Goal: Information Seeking & Learning: Learn about a topic

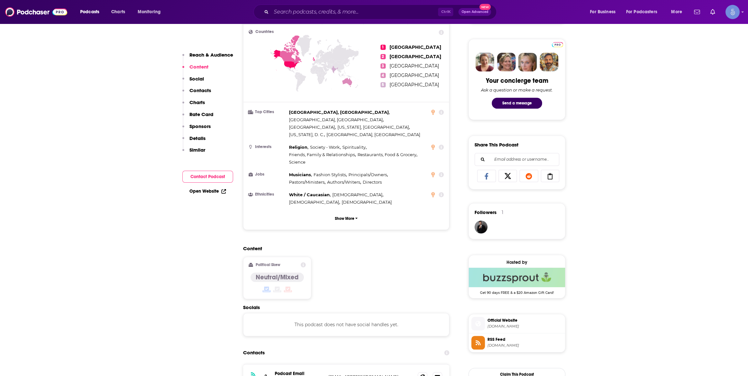
scroll to position [391, 0]
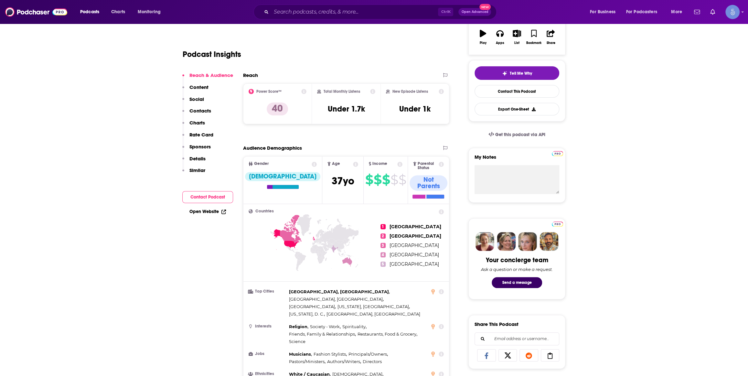
scroll to position [294, 0]
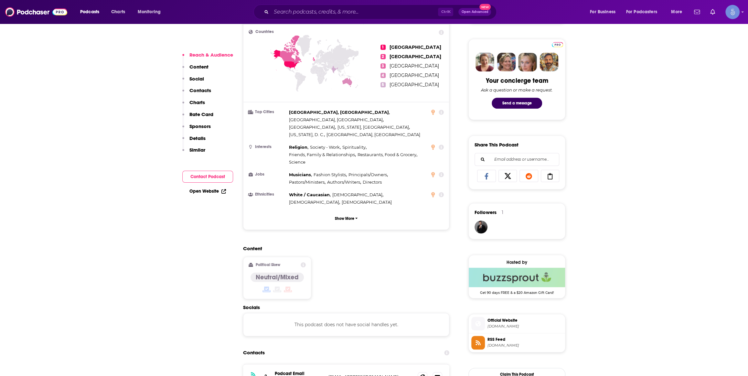
click at [331, 18] on div "Ctrl K Open Advanced New" at bounding box center [374, 12] width 243 height 15
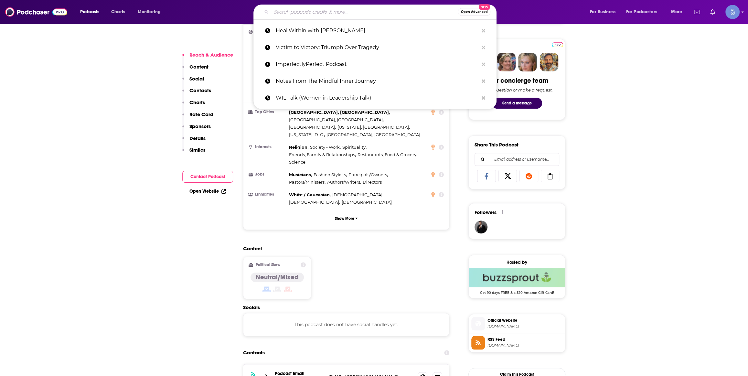
click at [332, 13] on input "Search podcasts, credits, & more..." at bounding box center [364, 12] width 186 height 10
paste input "SOUL SEEKR"
type input "SOUL SEEKR"
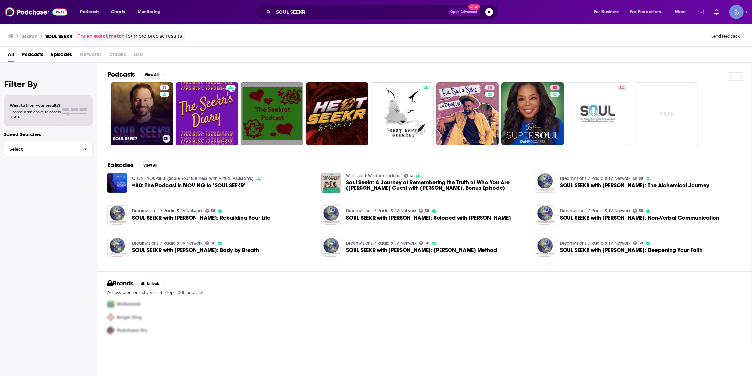
click at [148, 99] on link "31 SOUL SEEKR" at bounding box center [141, 113] width 63 height 63
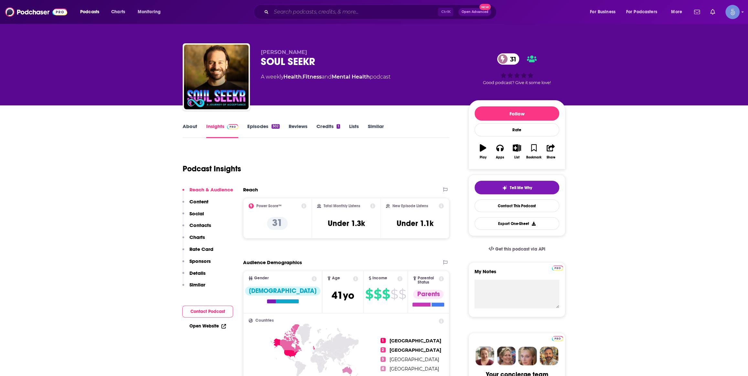
click at [321, 8] on input "Search podcasts, credits, & more..." at bounding box center [354, 12] width 167 height 10
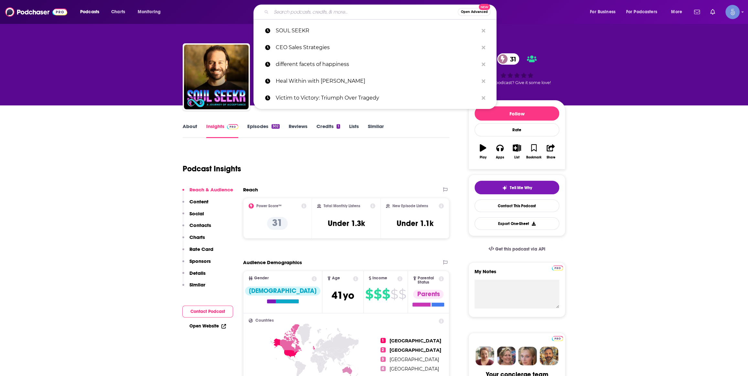
paste input "The Overcomers Podcast"
type input "The Overcomers Podcast"
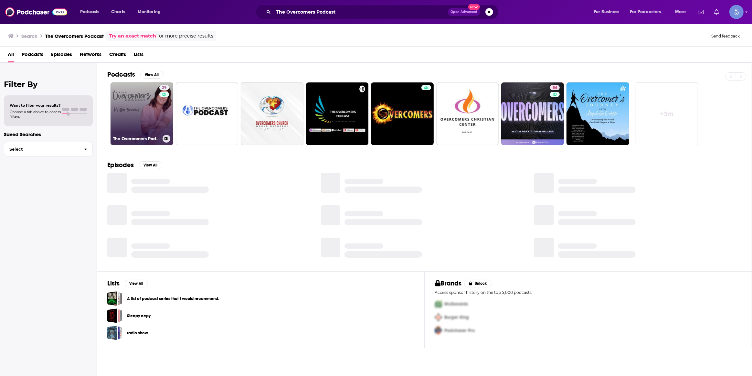
click at [140, 116] on link "29 The Overcomers Podcast" at bounding box center [141, 113] width 63 height 63
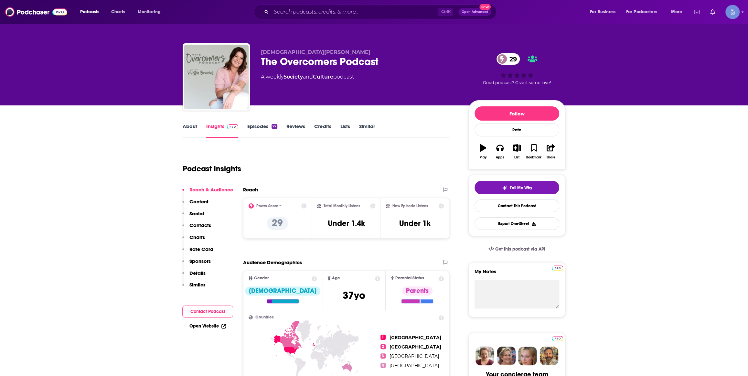
click at [352, 6] on div "Ctrl K Open Advanced New" at bounding box center [374, 12] width 243 height 15
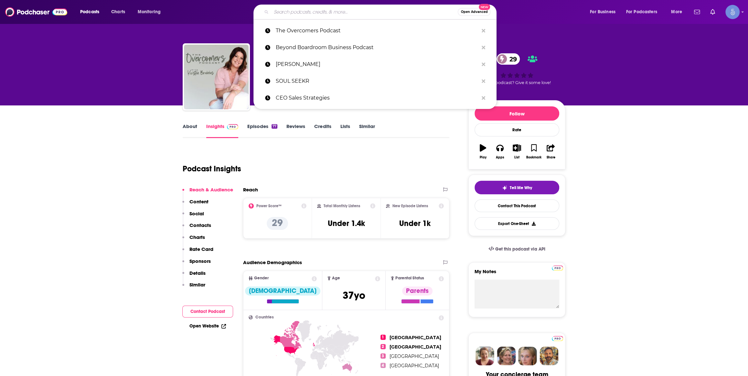
click at [354, 15] on input "Search podcasts, credits, & more..." at bounding box center [364, 12] width 186 height 10
paste input "Motivation Plus Marketing Podcast"
type input "Motivation Plus Marketing Podcast"
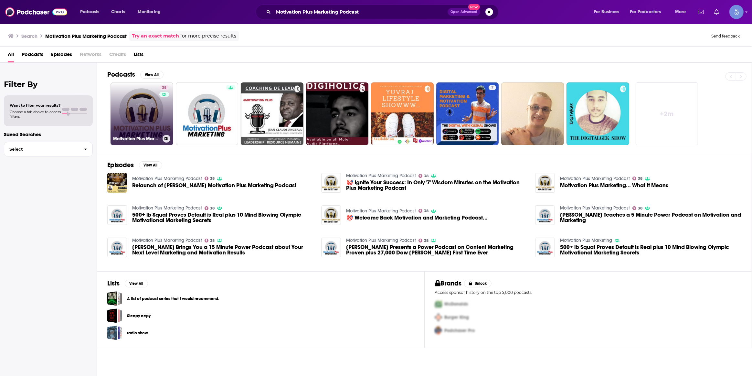
click at [152, 112] on link "38 Motivation Plus Marketing Podcast" at bounding box center [141, 113] width 63 height 63
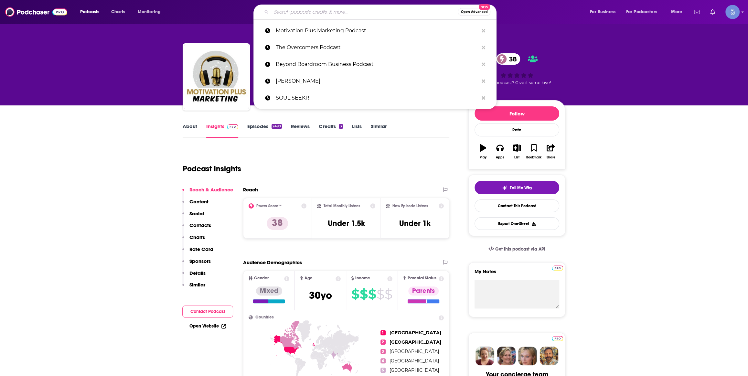
click at [339, 7] on input "Search podcasts, credits, & more..." at bounding box center [364, 12] width 186 height 10
paste input "The Decision Hour"
type input "The Decision Hour"
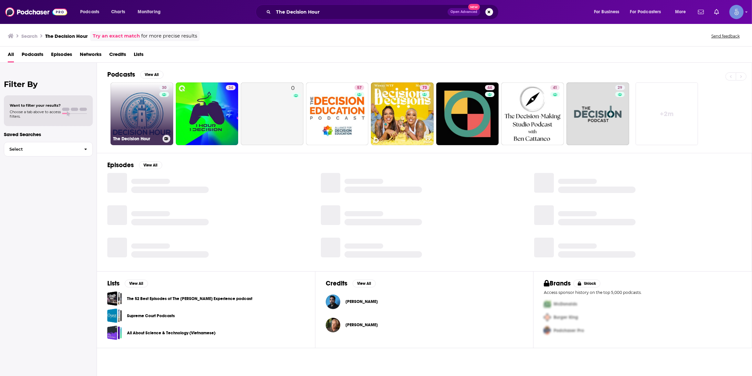
click at [136, 120] on link "30 The Decision Hour" at bounding box center [141, 113] width 63 height 63
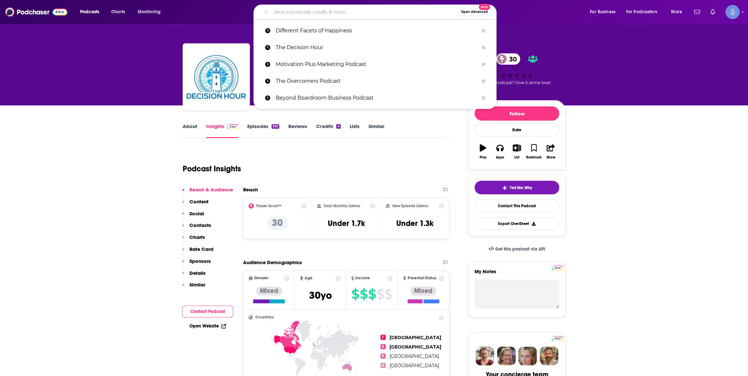
click at [330, 11] on input "Search podcasts, credits, & more..." at bounding box center [364, 12] width 186 height 10
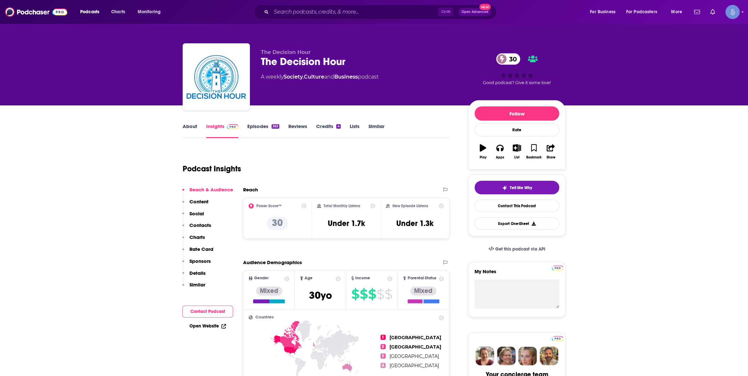
click at [335, 17] on div "Ctrl K Open Advanced New" at bounding box center [374, 12] width 243 height 15
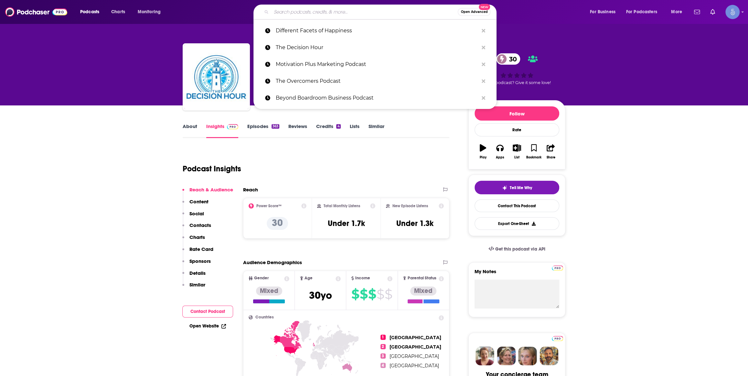
click at [335, 14] on input "Search podcasts, credits, & more..." at bounding box center [364, 12] width 186 height 10
paste input "When Life Gives You Lemons"
type input "When Life Gives You Lemons"
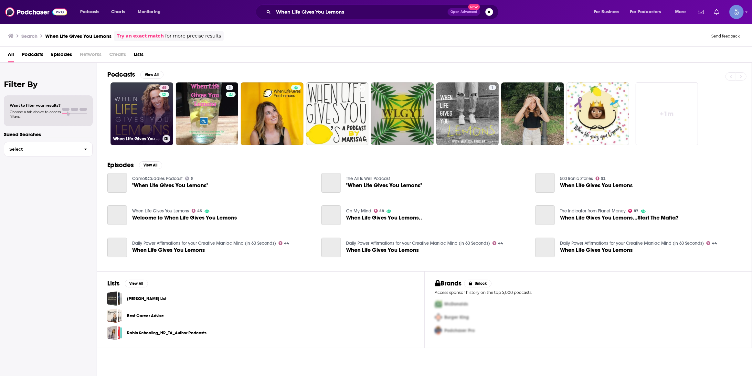
click at [140, 122] on link "45 When Life Gives You Lemons" at bounding box center [141, 113] width 63 height 63
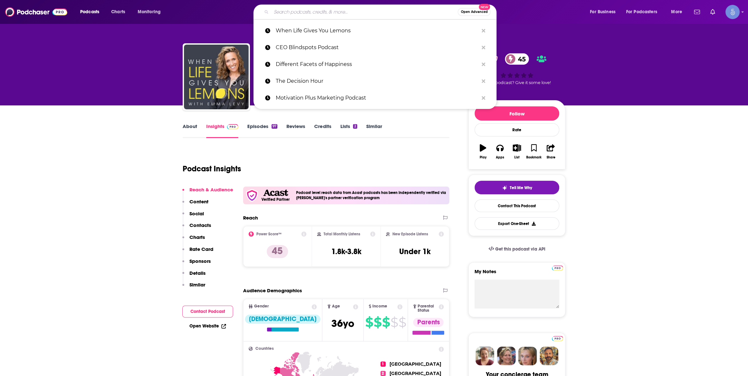
click at [332, 9] on input "Search podcasts, credits, & more..." at bounding box center [364, 12] width 186 height 10
paste input "LIVE with The Famous Unshakeable Dr. AL"
type input "LIVE with The Famous Unshakeable Dr. AL"
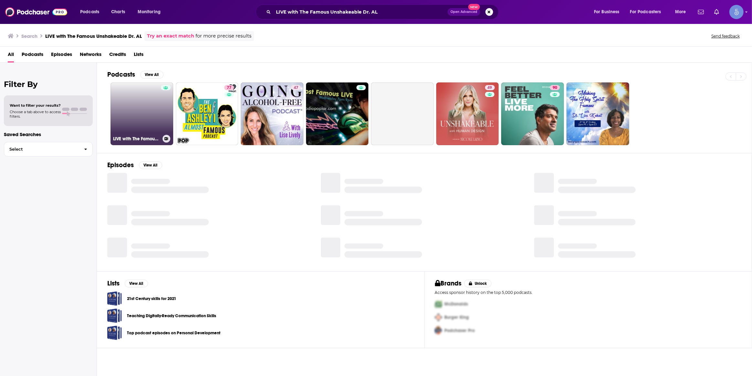
click at [148, 117] on link "LIVE with The Famous Unshakeable Dr. AL" at bounding box center [141, 113] width 63 height 63
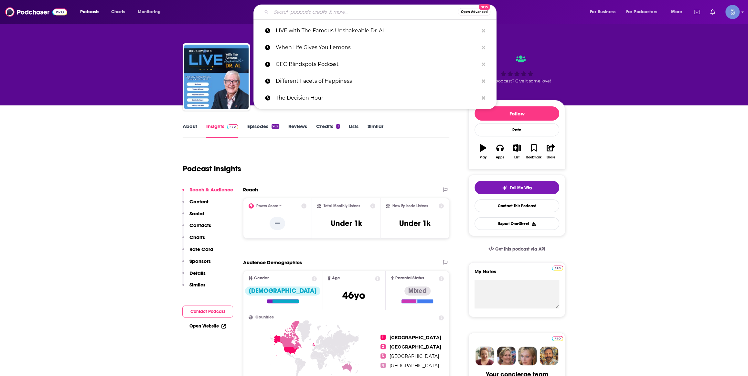
click at [324, 15] on input "Search podcasts, credits, & more..." at bounding box center [364, 12] width 186 height 10
paste input "Nothing But The Truth"
type input "Nothing But The Truth"
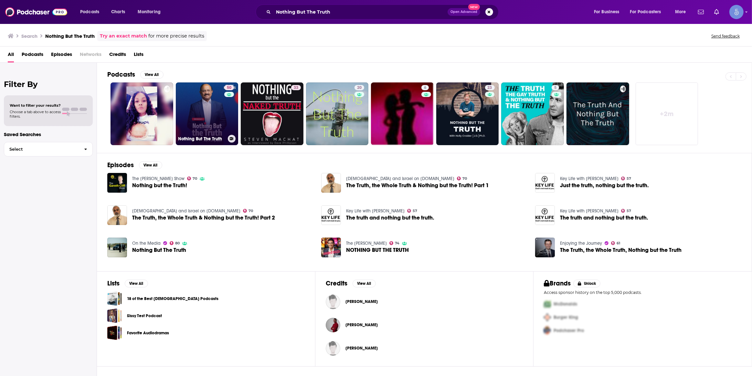
click at [220, 114] on link "50 Nothing But The Truth" at bounding box center [207, 113] width 63 height 63
click at [674, 120] on link "+ 2m" at bounding box center [666, 113] width 63 height 63
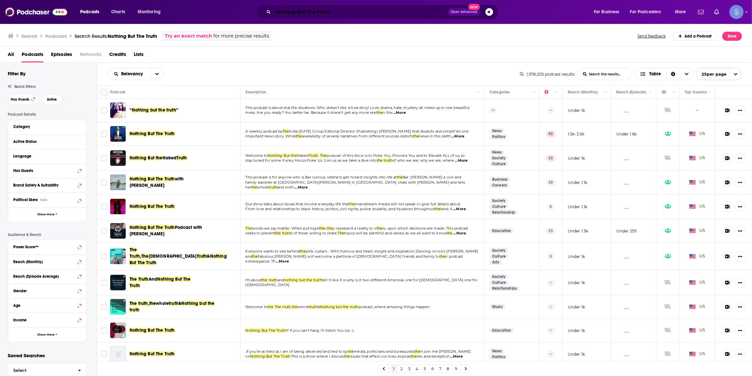
click at [324, 15] on input "Nothing But The Truth" at bounding box center [360, 12] width 174 height 10
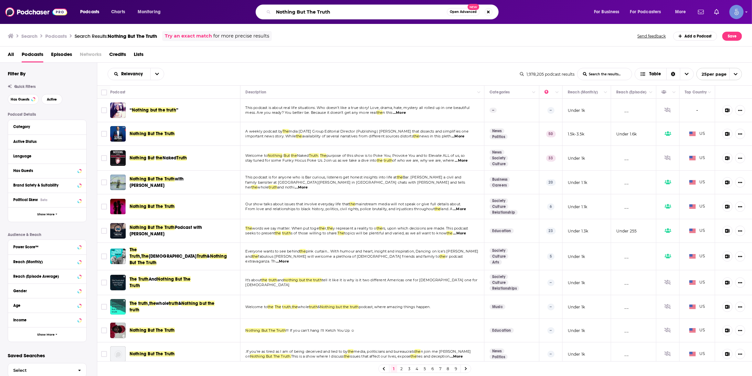
click at [324, 15] on input "Nothing But The Truth" at bounding box center [359, 12] width 173 height 10
paste input "The JV Pod"
type input "The JV Pod"
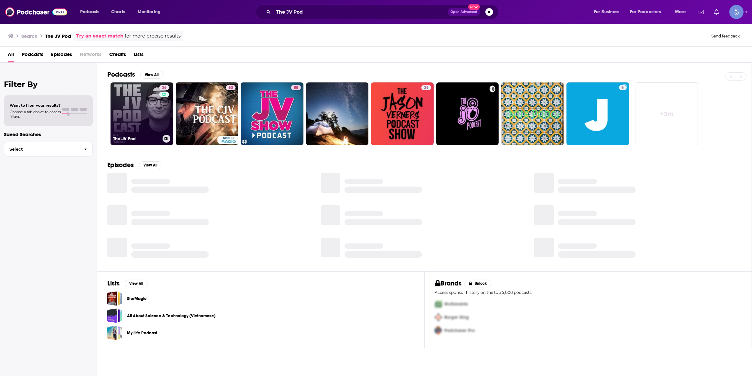
click at [141, 115] on link "36 The JV Pod" at bounding box center [141, 113] width 63 height 63
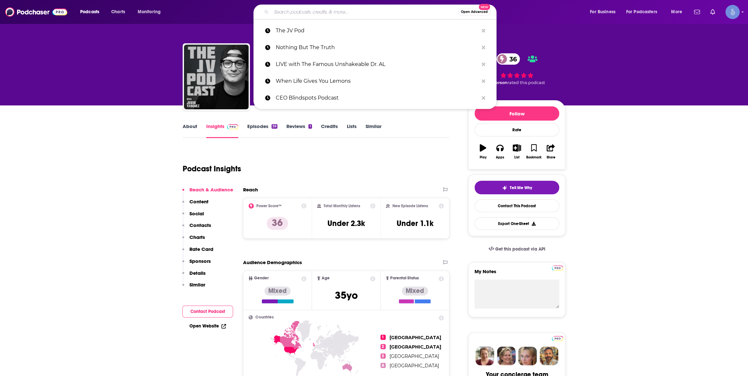
click at [337, 12] on input "Search podcasts, credits, & more..." at bounding box center [364, 12] width 186 height 10
paste input "Unhindered"
type input "Unhindered"
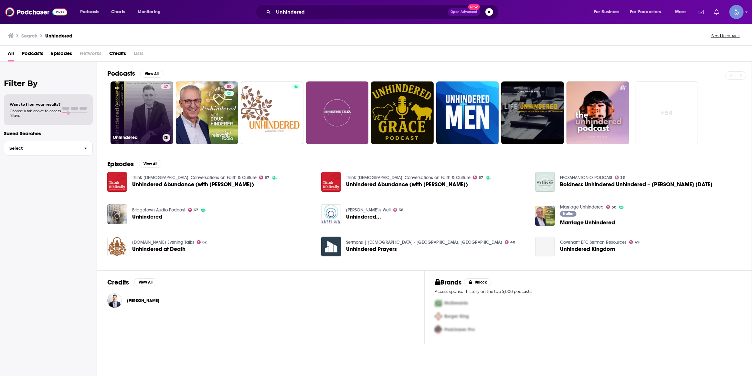
click at [154, 116] on link "47 Unhindered" at bounding box center [141, 112] width 63 height 63
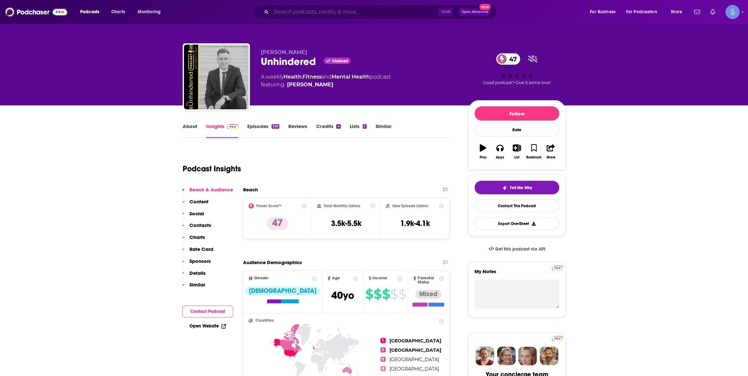
click at [340, 15] on input "Search podcasts, credits, & more..." at bounding box center [354, 12] width 167 height 10
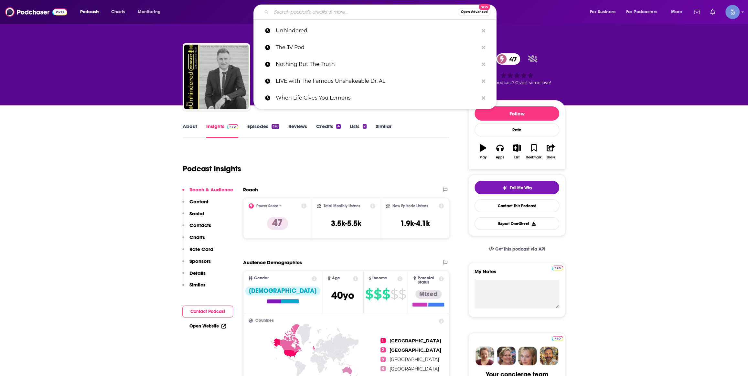
paste input "Real Influence w/ [PERSON_NAME]"
type input "Real Influence w/ [PERSON_NAME]"
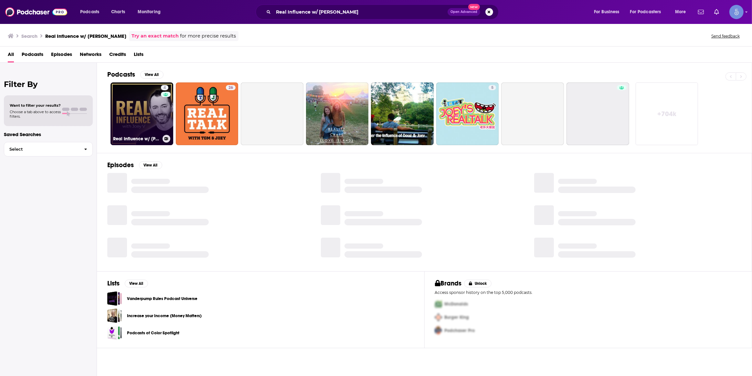
click at [152, 118] on link "4 Real Influence w/ [PERSON_NAME]" at bounding box center [141, 113] width 63 height 63
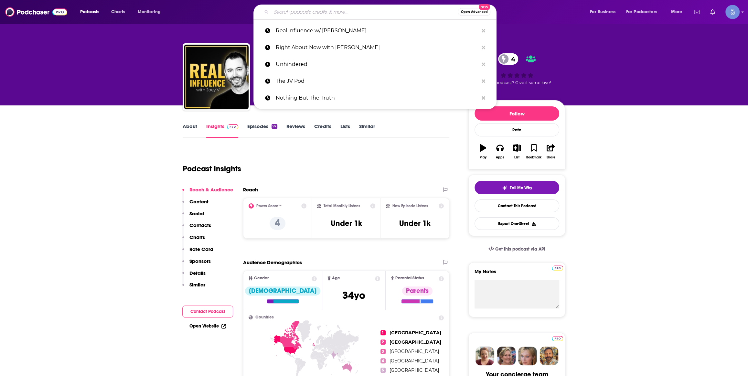
click at [330, 14] on input "Search podcasts, credits, & more..." at bounding box center [364, 12] width 186 height 10
paste input "[PERSON_NAME]"
type input "[PERSON_NAME]"
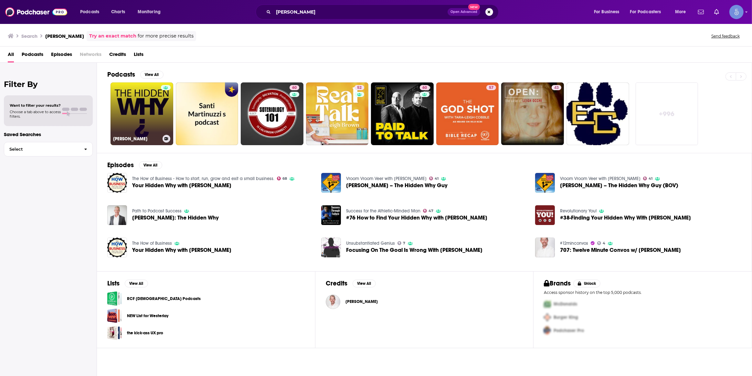
click at [159, 118] on link "[PERSON_NAME]" at bounding box center [141, 113] width 63 height 63
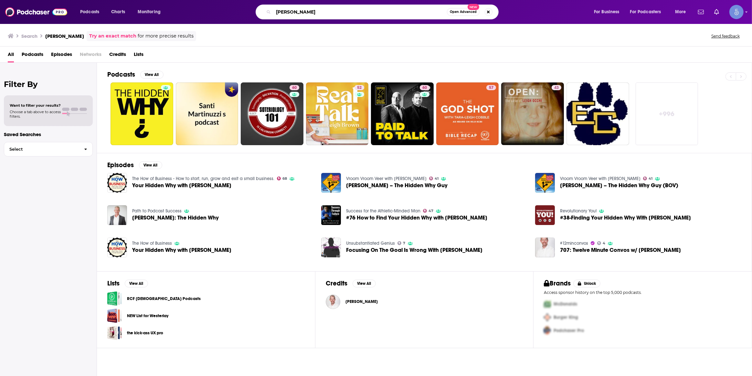
drag, startPoint x: 337, startPoint y: 9, endPoint x: 236, endPoint y: 17, distance: 100.8
click at [236, 17] on div "[PERSON_NAME] Open Advanced New" at bounding box center [383, 12] width 408 height 15
type input "the hidden why"
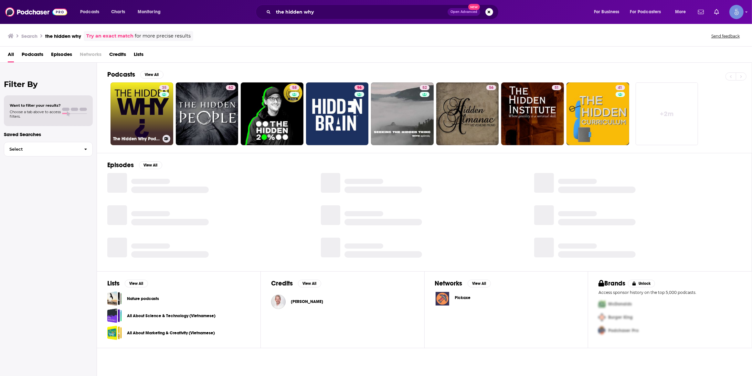
click at [152, 114] on link "35 The Hidden Why Podcast" at bounding box center [141, 113] width 63 height 63
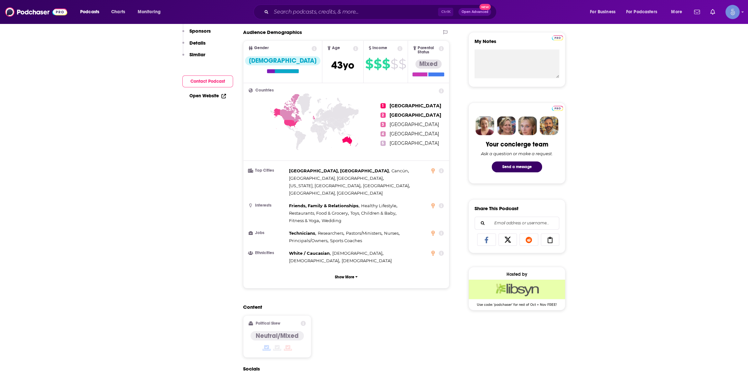
scroll to position [391, 0]
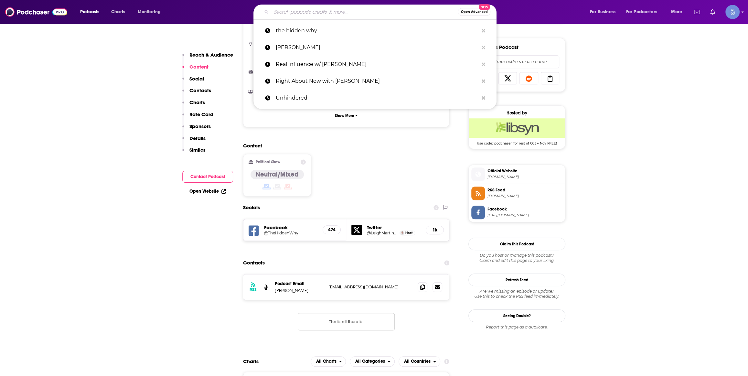
click at [333, 13] on input "Search podcasts, credits, & more..." at bounding box center [364, 12] width 186 height 10
paste input "Healing Generations"
type input "Healing Generations"
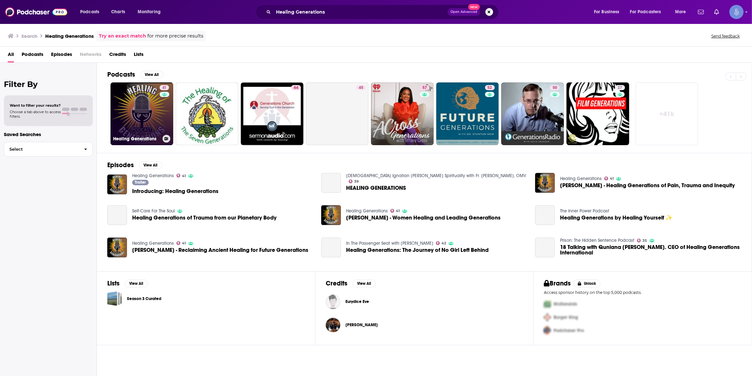
click at [140, 98] on link "41 Healing Generations" at bounding box center [141, 113] width 63 height 63
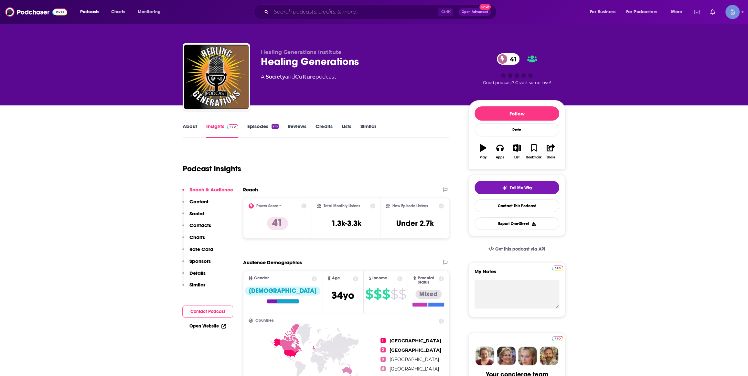
click at [330, 12] on input "Search podcasts, credits, & more..." at bounding box center [354, 12] width 167 height 10
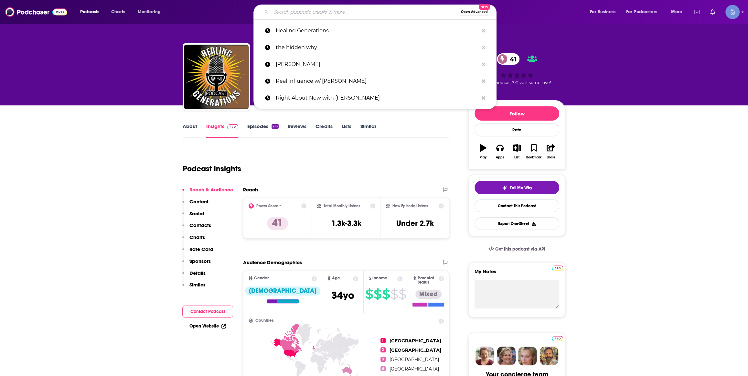
paste input "The Shadows Podcast"
type input "The Shadows Podcast"
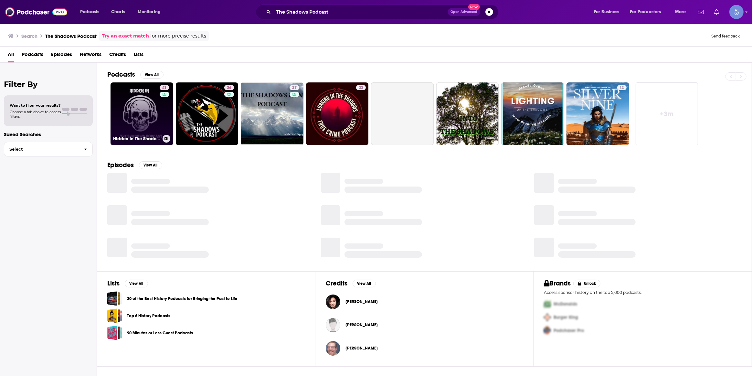
click at [158, 101] on link "41 Hidden In The Shadows Podcast" at bounding box center [141, 113] width 63 height 63
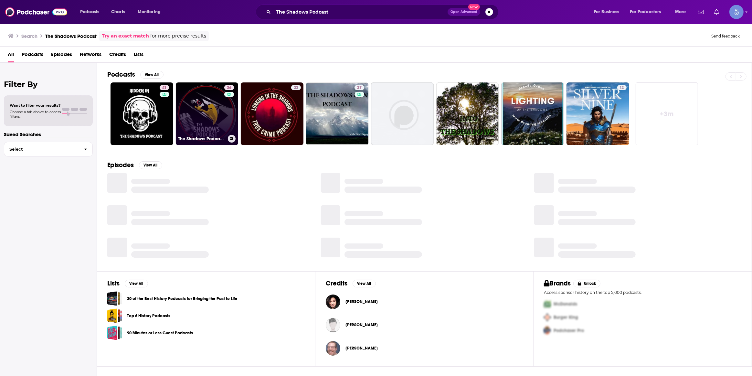
click at [224, 114] on div "36" at bounding box center [229, 110] width 11 height 50
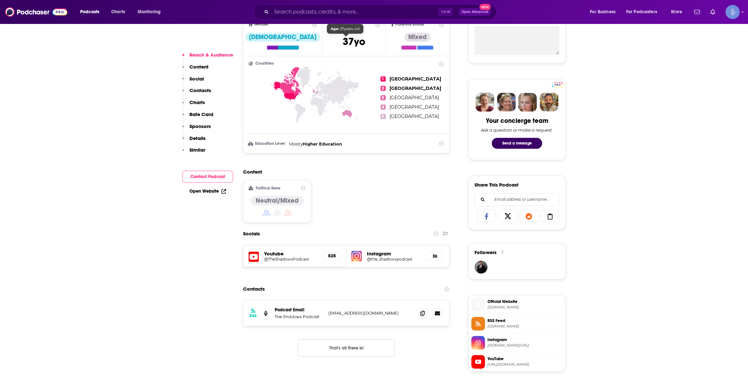
scroll to position [294, 0]
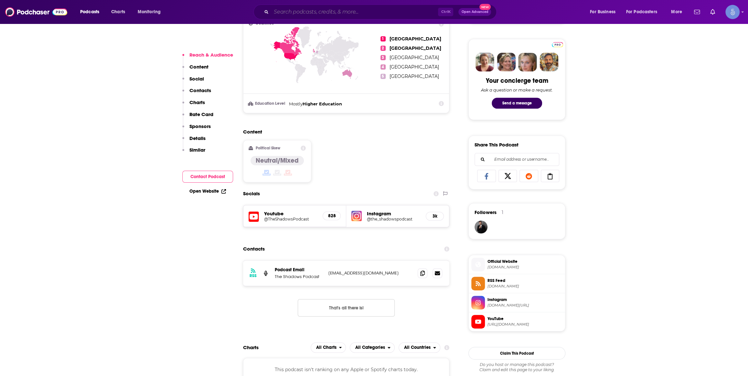
click at [335, 14] on input "Search podcasts, credits, & more..." at bounding box center [354, 12] width 167 height 10
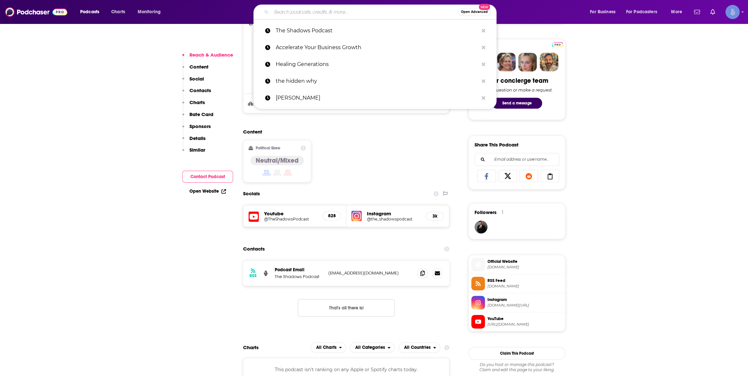
paste input "Everybody Pulls The Tarp"
type input "Everybody Pulls The Tarp"
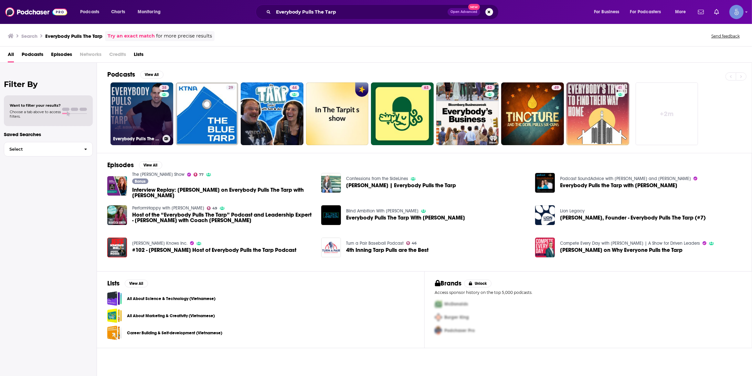
click at [145, 120] on link "38 Everybody Pulls The Tarp" at bounding box center [141, 113] width 63 height 63
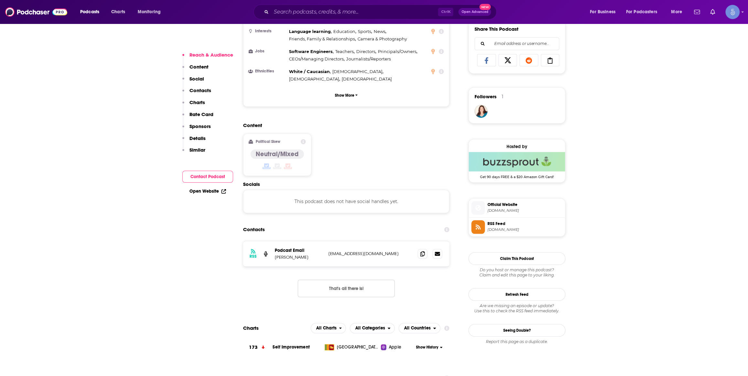
scroll to position [489, 0]
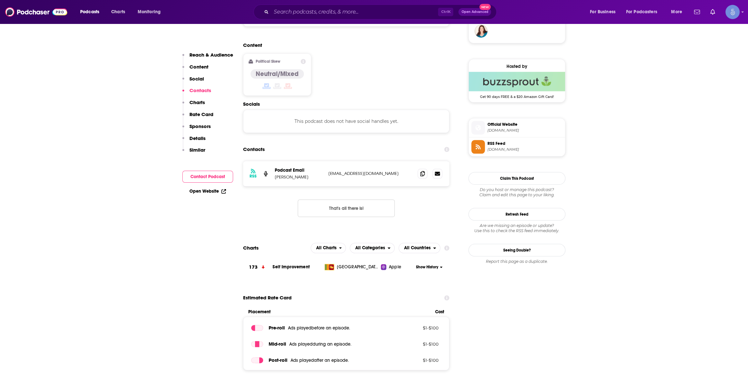
click at [332, 19] on div "Ctrl K Open Advanced New" at bounding box center [374, 12] width 243 height 15
click at [333, 15] on input "Search podcasts, credits, & more..." at bounding box center [354, 12] width 167 height 10
paste input "On a Mission Podcast 2.0"
type input "On a Mission Podcast 2.0"
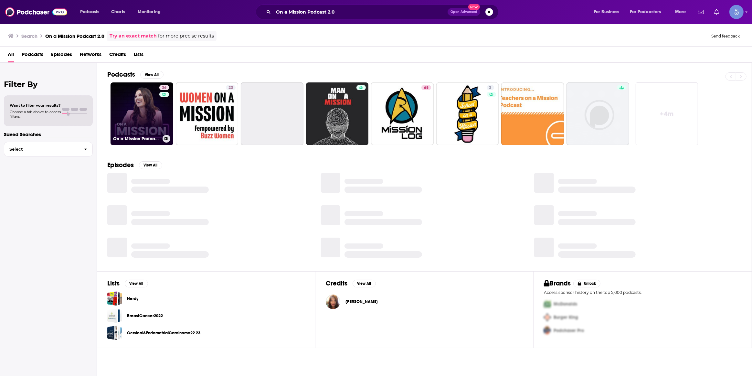
click at [139, 119] on link "36 On a Mission Podcast 2.0" at bounding box center [141, 113] width 63 height 63
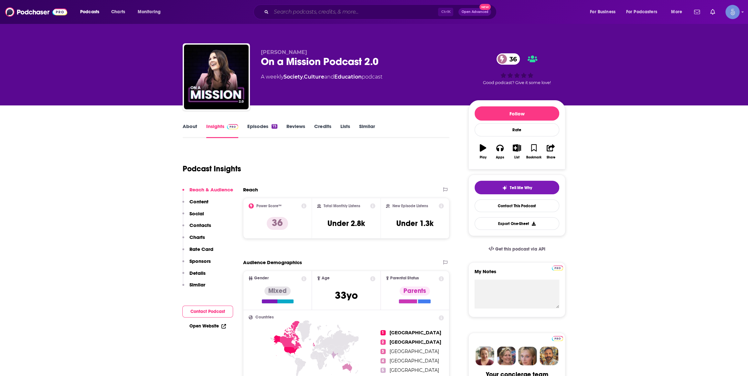
click at [327, 16] on input "Search podcasts, credits, & more..." at bounding box center [354, 12] width 167 height 10
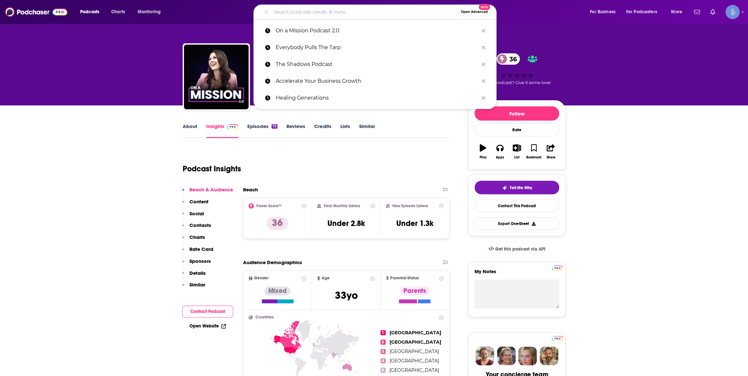
click at [327, 16] on input "Search podcasts, credits, & more..." at bounding box center [364, 12] width 186 height 10
paste input "Mi365 Daily Intentions"
type input "Mi365 Daily Intentions"
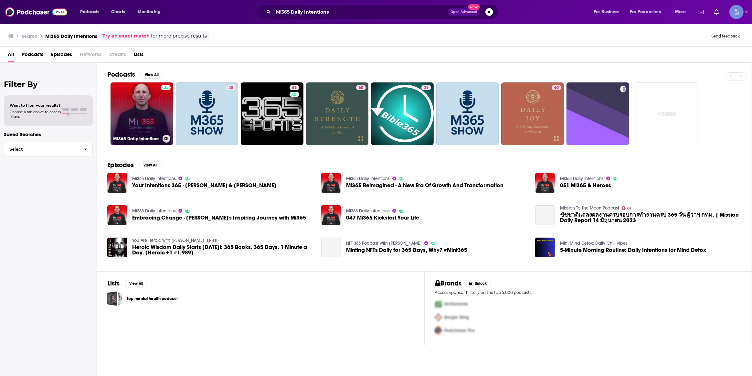
click at [147, 121] on link "Mi365 Daily Intentions" at bounding box center [141, 113] width 63 height 63
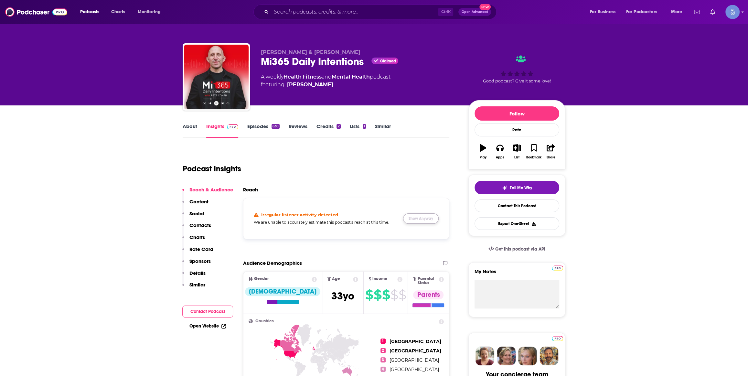
click at [425, 218] on button "Show Anyway" at bounding box center [421, 218] width 36 height 10
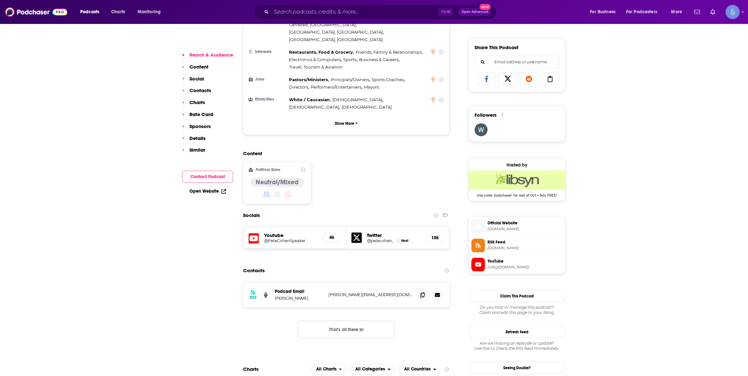
scroll to position [391, 0]
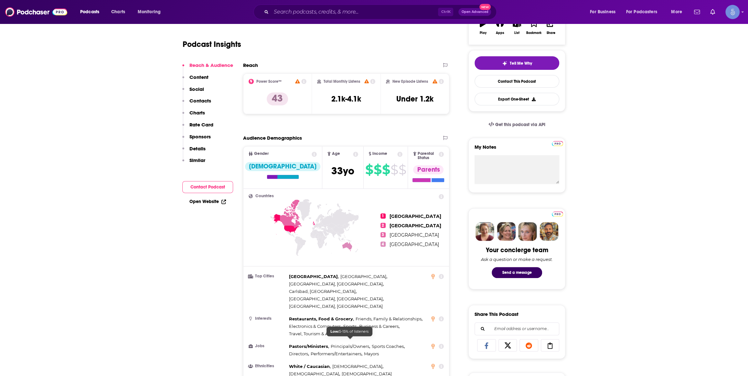
scroll to position [0, 0]
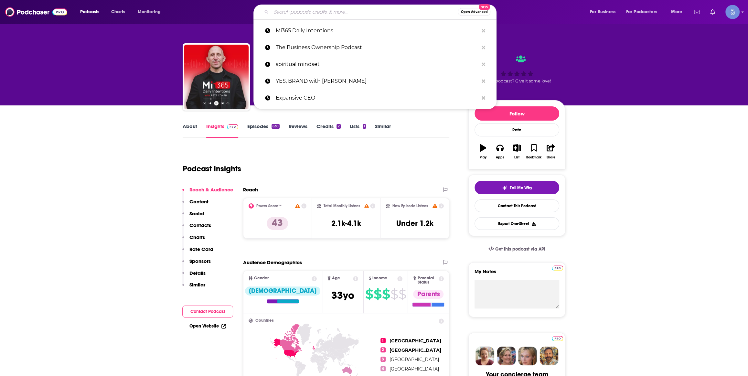
click at [311, 12] on input "Search podcasts, credits, & more..." at bounding box center [364, 12] width 186 height 10
paste input "Headstrong"
type input "Headstrong"
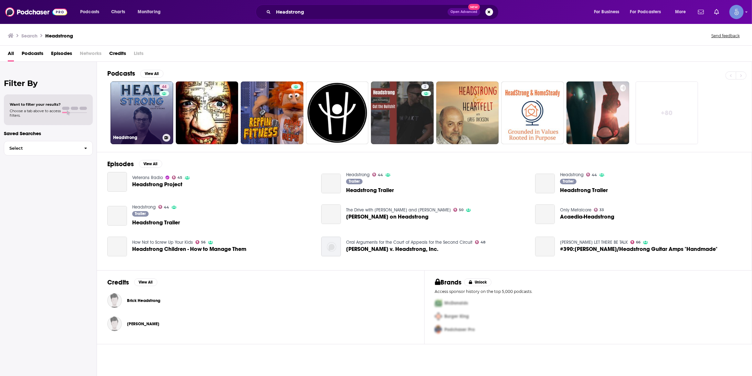
click at [153, 116] on link "44 Headstrong" at bounding box center [141, 112] width 63 height 63
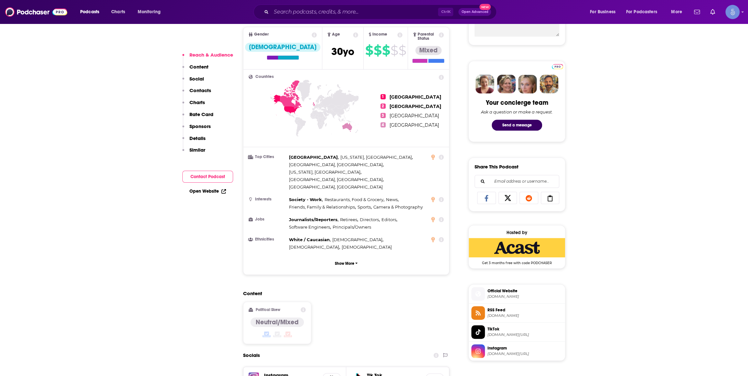
scroll to position [391, 0]
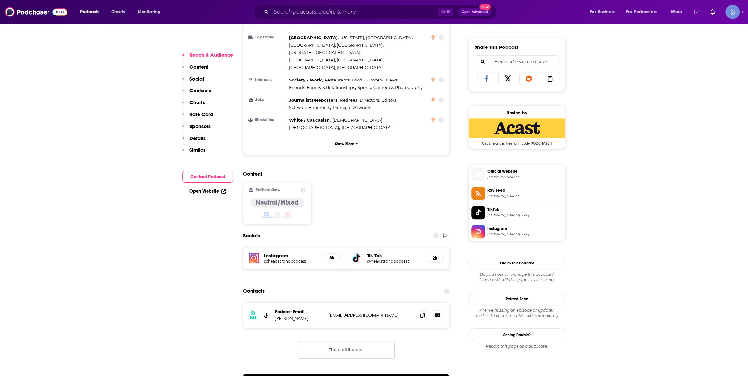
click at [312, 3] on div "Podcasts Charts Monitoring Ctrl K Open Advanced New For Business For Podcasters…" at bounding box center [374, 12] width 748 height 24
click at [313, 10] on input "Search podcasts, credits, & more..." at bounding box center [354, 12] width 167 height 10
paste input "The Well Woman Show"
type input "The Well Woman Show"
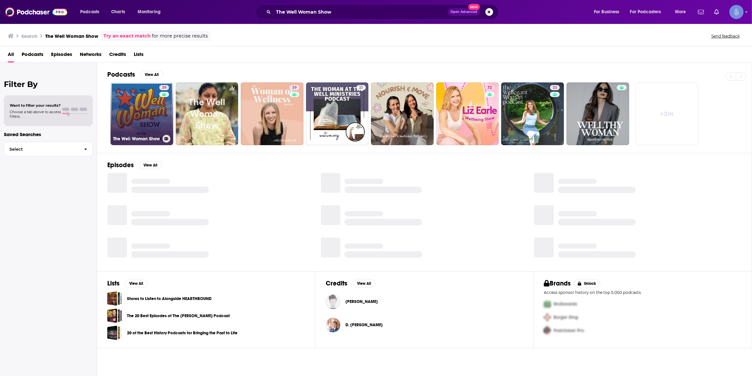
click at [142, 114] on link "39 The Well Woman Show" at bounding box center [141, 113] width 63 height 63
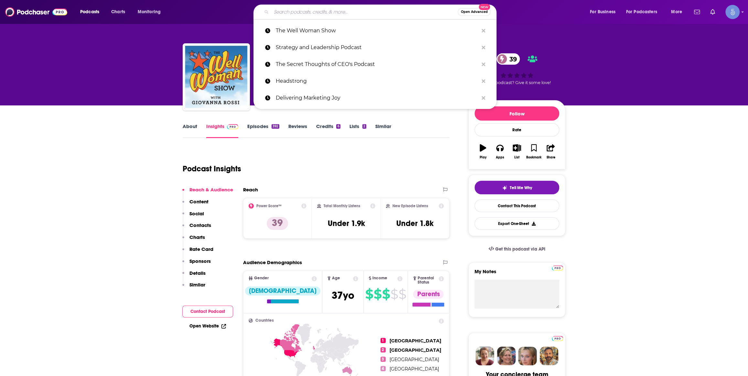
click at [327, 10] on input "Search podcasts, credits, & more..." at bounding box center [364, 12] width 186 height 10
paste input "[PERSON_NAME] [PERSON_NAME] The Podcast"
type input "[PERSON_NAME] [PERSON_NAME] The Podcast"
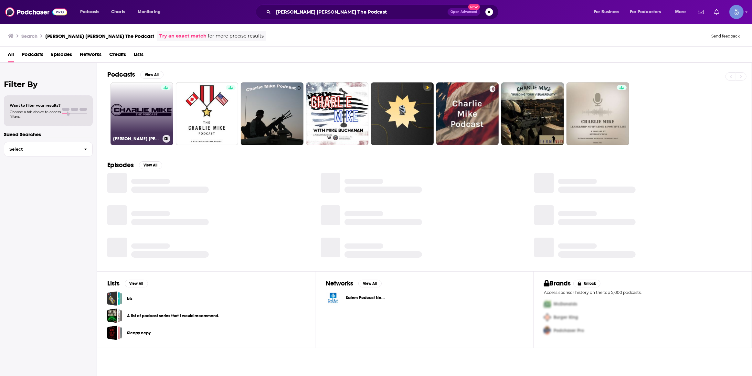
click at [153, 109] on link "[PERSON_NAME] [PERSON_NAME] The Podcast" at bounding box center [141, 113] width 63 height 63
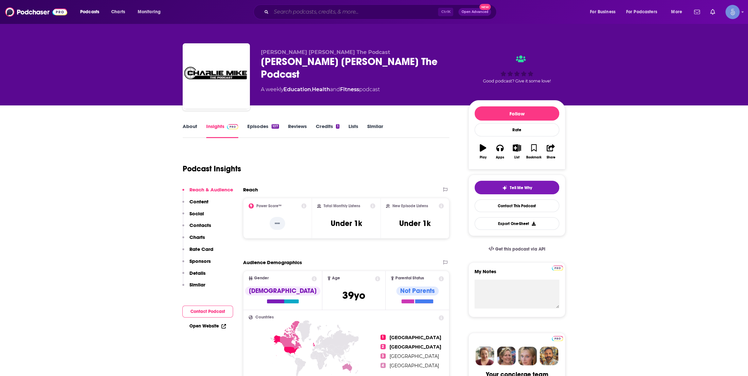
click at [299, 7] on input "Search podcasts, credits, & more..." at bounding box center [354, 12] width 167 height 10
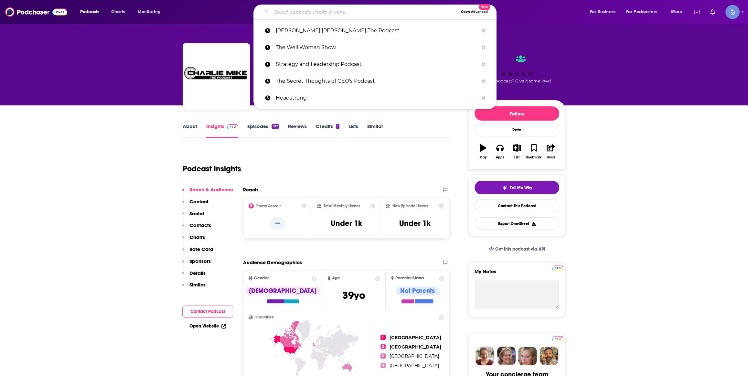
paste input "Never Ever Give Up Hope"
type input "Never Ever Give Up Hope"
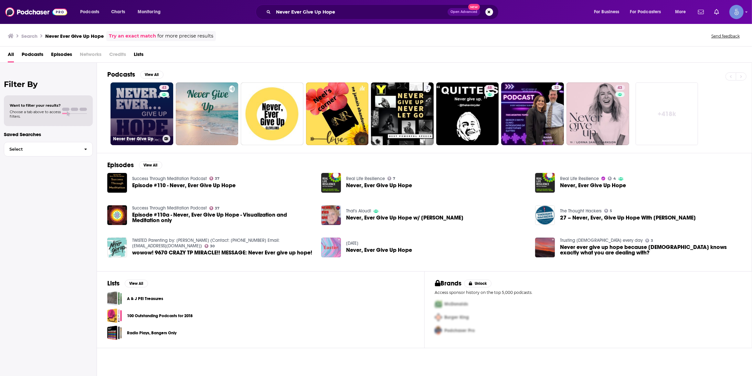
click at [143, 129] on link "43 Never Ever Give Up Hope" at bounding box center [141, 113] width 63 height 63
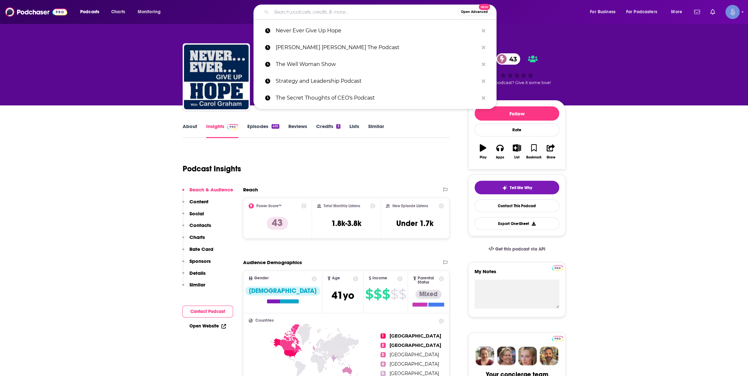
click at [317, 10] on input "Search podcasts, credits, & more..." at bounding box center [364, 12] width 186 height 10
paste input "Authentic Talks 2.0 with [PERSON_NAME]"
type input "Authentic Talks 2.0 with [PERSON_NAME]"
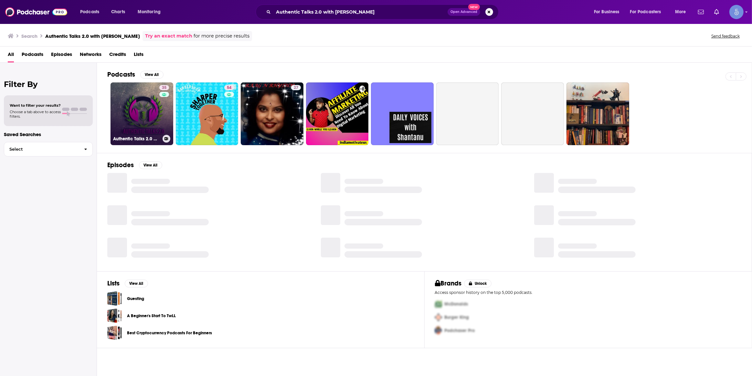
click at [145, 111] on link "35 Authentic Talks 2.0 with [PERSON_NAME]" at bounding box center [141, 113] width 63 height 63
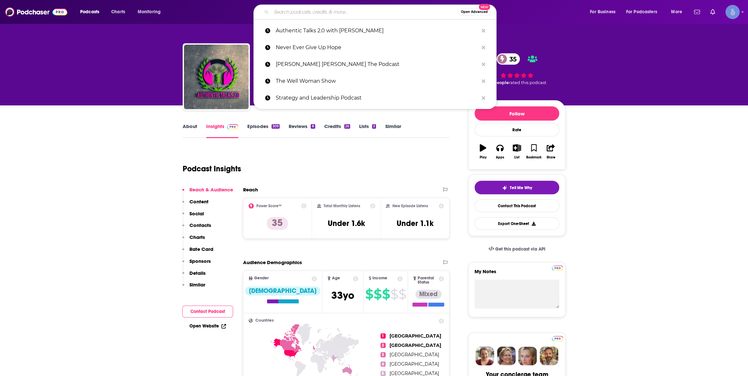
click at [334, 13] on input "Search podcasts, credits, & more..." at bounding box center [364, 12] width 186 height 10
paste input "​BECAUSE EVERYONE HAS A STORY "BEHAS""
type input "​BECAUSE EVERYONE HAS A STORY "BEHAS""
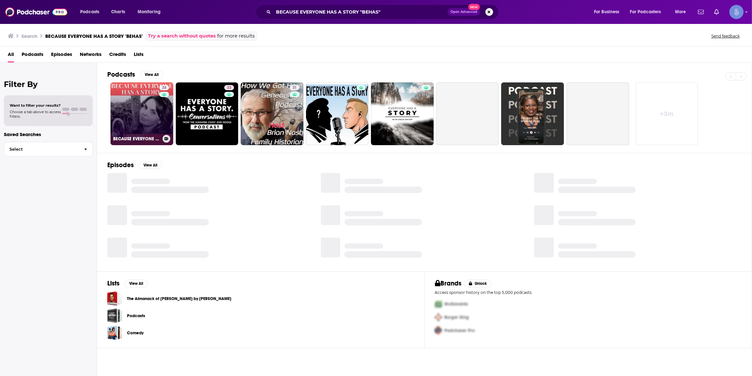
click at [130, 115] on link "28 ​BECAUSE EVERYONE HAS A STORY "BEHAS"" at bounding box center [141, 113] width 63 height 63
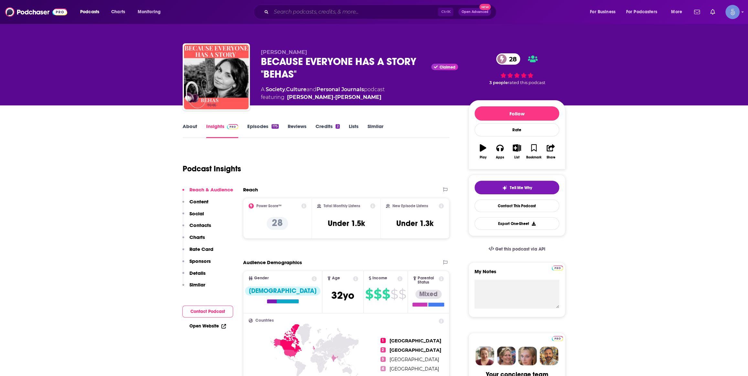
click at [332, 13] on input "Search podcasts, credits, & more..." at bounding box center [354, 12] width 167 height 10
paste input "The A Game Podcast:"
type input "The A Game Podcast:"
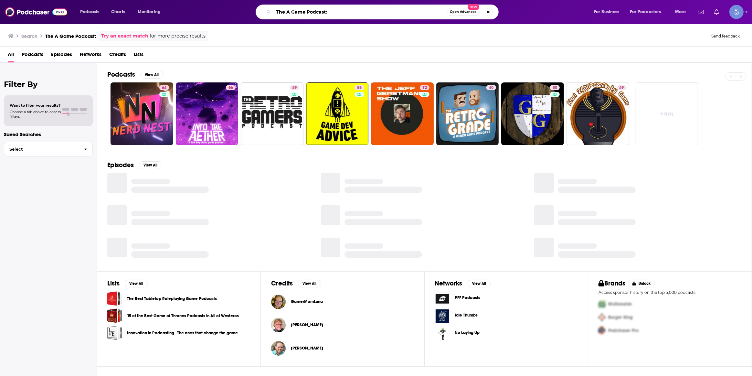
click at [346, 13] on input "The A Game Podcast:" at bounding box center [359, 12] width 173 height 10
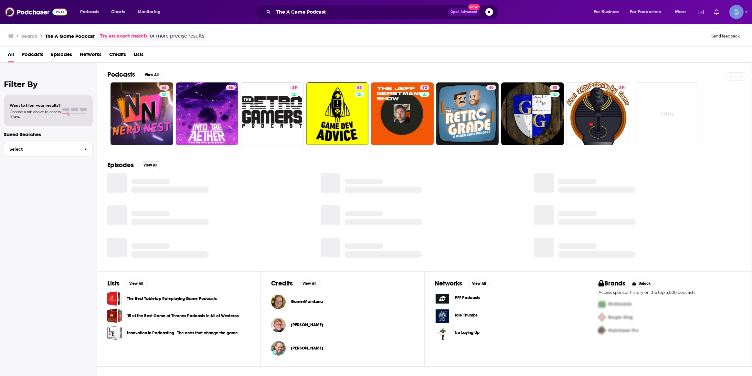
click at [677, 96] on link "+ 4m" at bounding box center [666, 113] width 63 height 63
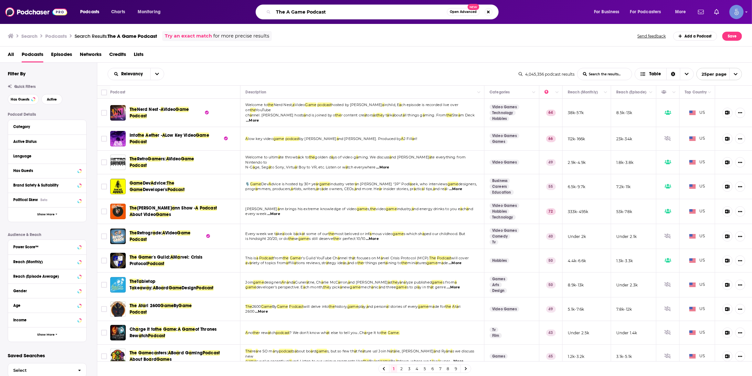
click at [335, 7] on input "The A Game Podcast" at bounding box center [359, 12] width 173 height 10
paste input "Unplanned Joyful Life"
type input "The Unplanned Joyful Life"
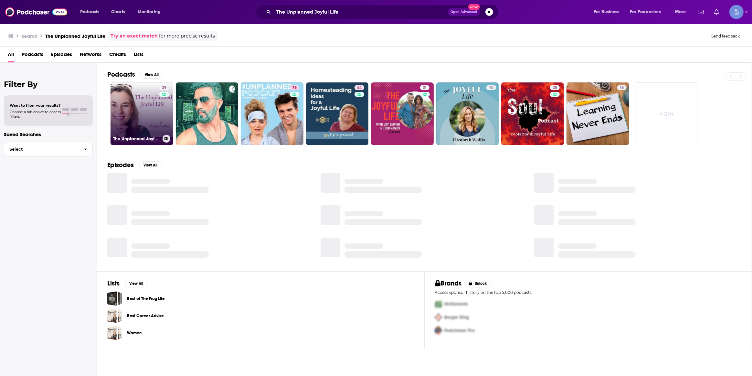
click at [150, 122] on link "29 The Unplanned Joyful Life - Gain Confidence, Navigate Adversity, Live Purpos…" at bounding box center [141, 113] width 63 height 63
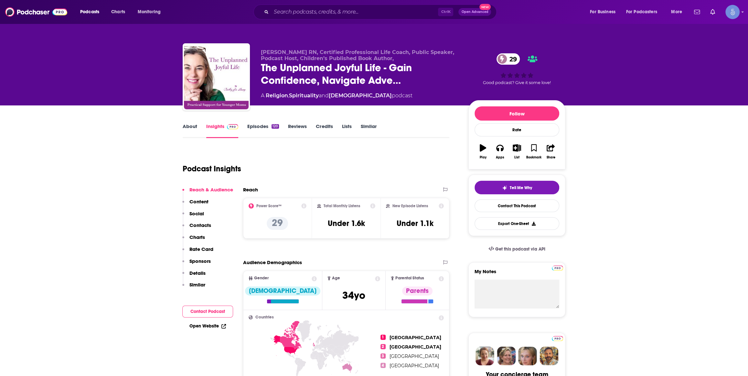
click at [317, 5] on div "Ctrl K Open Advanced New" at bounding box center [374, 12] width 243 height 15
click at [313, 13] on input "Search podcasts, credits, & more..." at bounding box center [354, 12] width 167 height 10
paste input "Chats From A Chair"
type input "Chats From A Chair"
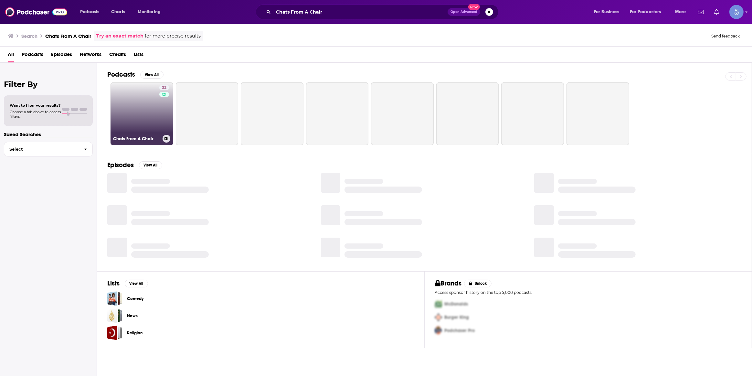
click at [144, 120] on link "32 Chats From A Chair" at bounding box center [141, 113] width 63 height 63
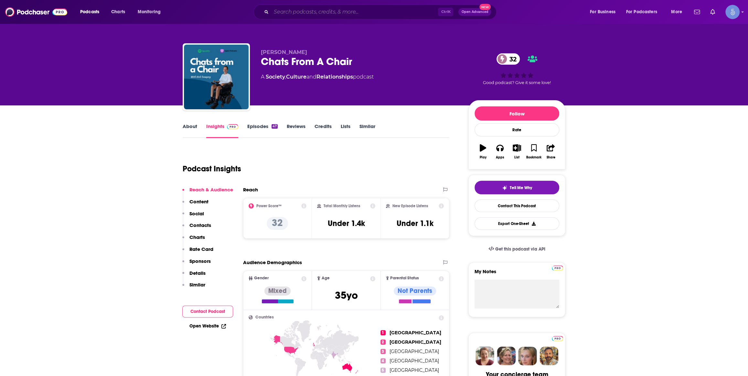
click at [322, 12] on input "Search podcasts, credits, & more..." at bounding box center [354, 12] width 167 height 10
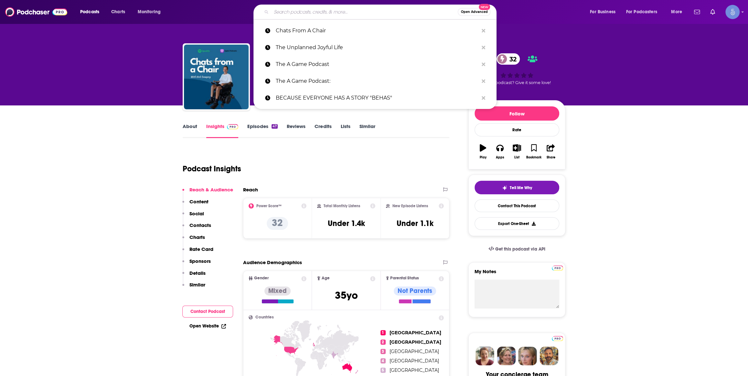
paste input "The [PERSON_NAME] Podcast"
type input "The [PERSON_NAME] Podcast"
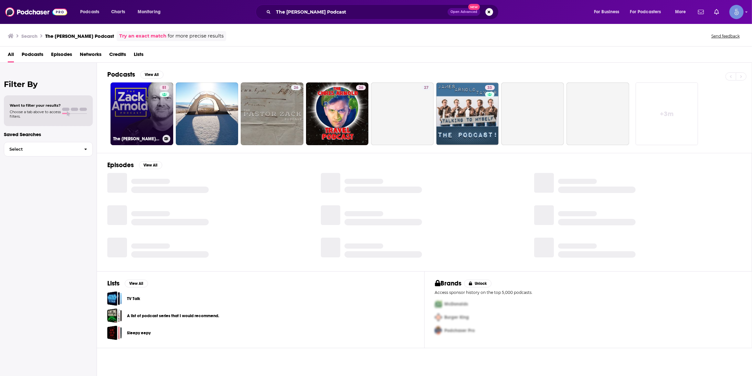
click at [148, 111] on link "51 The [PERSON_NAME] Podcast" at bounding box center [141, 113] width 63 height 63
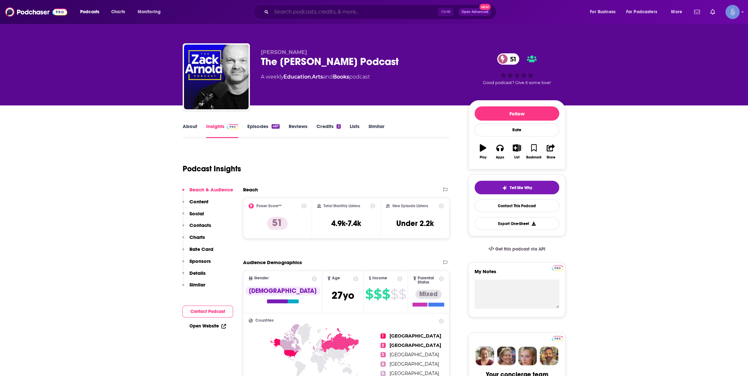
click at [316, 9] on input "Search podcasts, credits, & more..." at bounding box center [354, 12] width 167 height 10
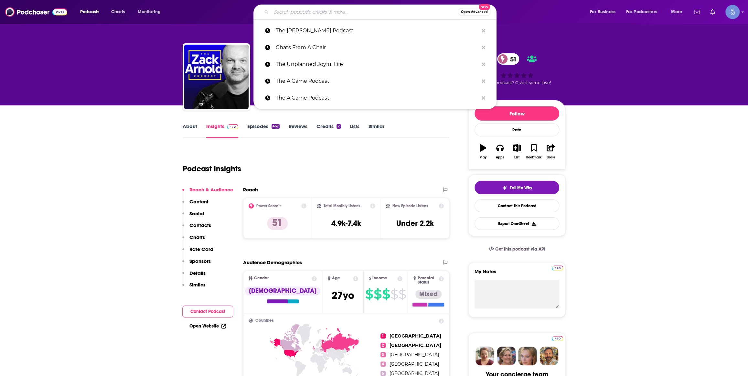
paste input "Good Humans with [PERSON_NAME]"
type input "Good Humans with [PERSON_NAME]"
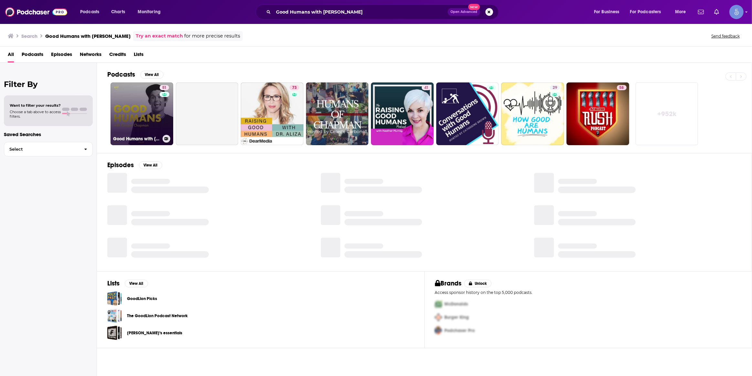
click at [152, 108] on link "51 Good Humans with [PERSON_NAME]" at bounding box center [141, 113] width 63 height 63
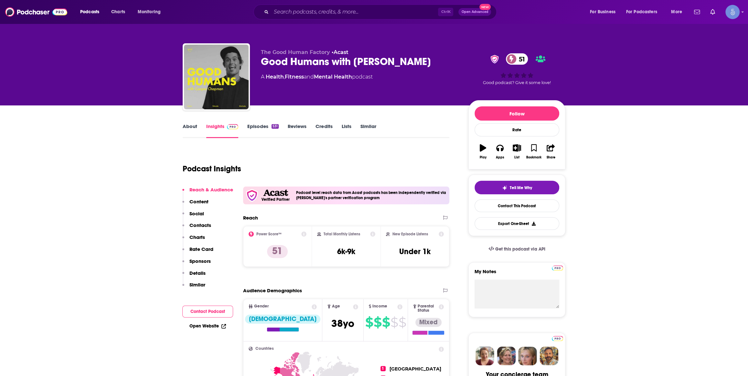
drag, startPoint x: 340, startPoint y: 4, endPoint x: 347, endPoint y: 11, distance: 9.8
click at [340, 4] on div "Podcasts Charts Monitoring Ctrl K Open Advanced New For Business For Podcasters…" at bounding box center [374, 12] width 748 height 24
click at [348, 11] on input "Search podcasts, credits, & more..." at bounding box center [354, 12] width 167 height 10
paste input "Inspiring Leadership with [PERSON_NAME] MBE"
type input "Inspiring Leadership with [PERSON_NAME] MBE"
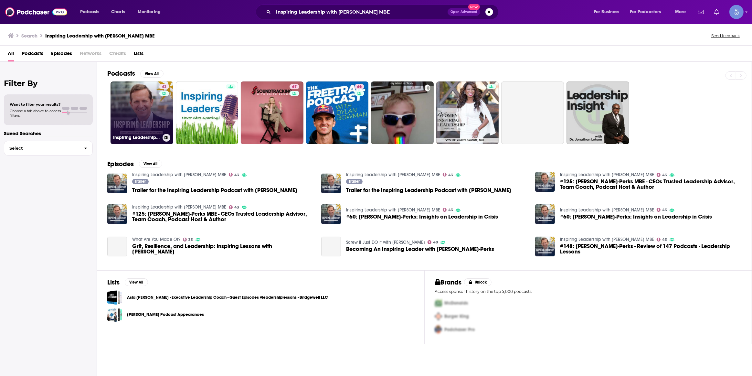
click at [132, 108] on link "43 Inspiring Leadership with [PERSON_NAME] MBE" at bounding box center [141, 112] width 63 height 63
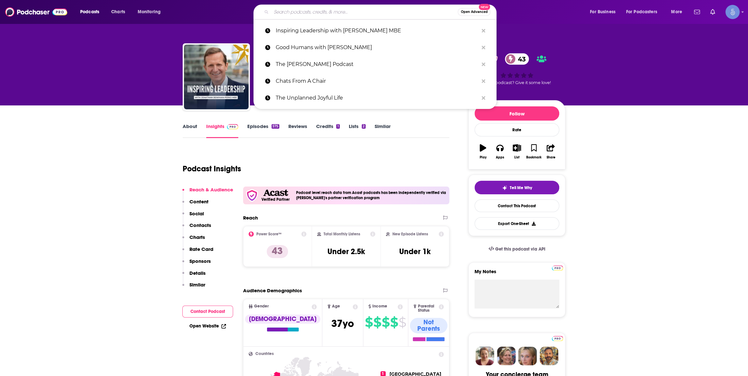
click at [336, 11] on input "Search podcasts, credits, & more..." at bounding box center [364, 12] width 186 height 10
paste input "Nothing’s Off the Table with [PERSON_NAME]"
type input "Nothing’s Off the Table with [PERSON_NAME]"
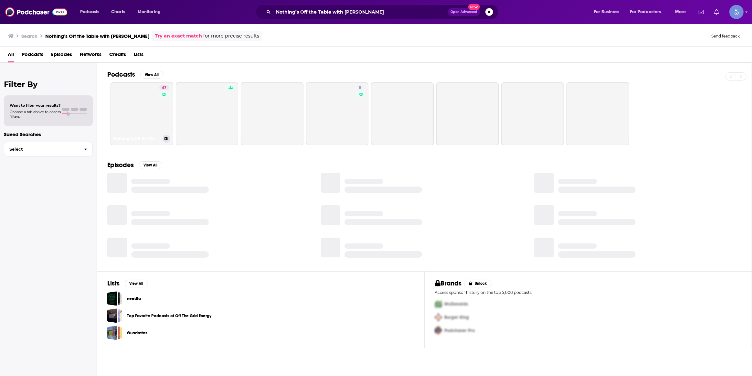
click at [145, 112] on link "47 Nothing’s Off the Table with [PERSON_NAME]" at bounding box center [141, 113] width 63 height 63
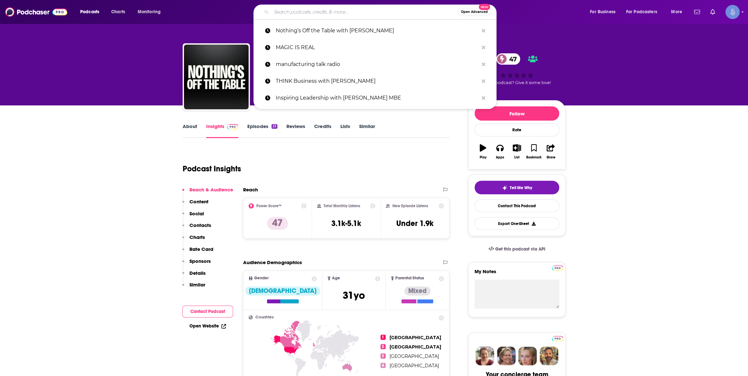
click at [306, 16] on input "Search podcasts, credits, & more..." at bounding box center [364, 12] width 186 height 10
paste input "The Wolf of [GEOGRAPHIC_DATA]"
type input "The Wolf of [GEOGRAPHIC_DATA]"
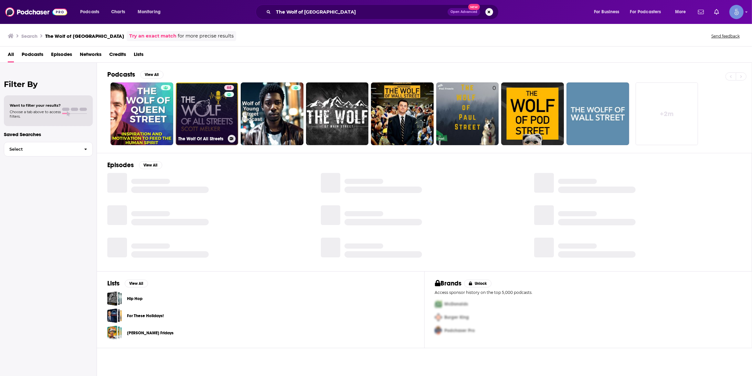
click at [190, 107] on link "68 The Wolf Of All Streets" at bounding box center [207, 113] width 63 height 63
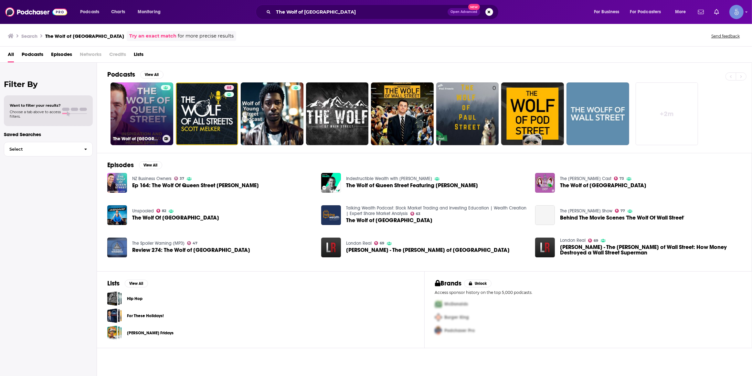
click at [152, 90] on link "The Wolf of [GEOGRAPHIC_DATA]" at bounding box center [141, 113] width 63 height 63
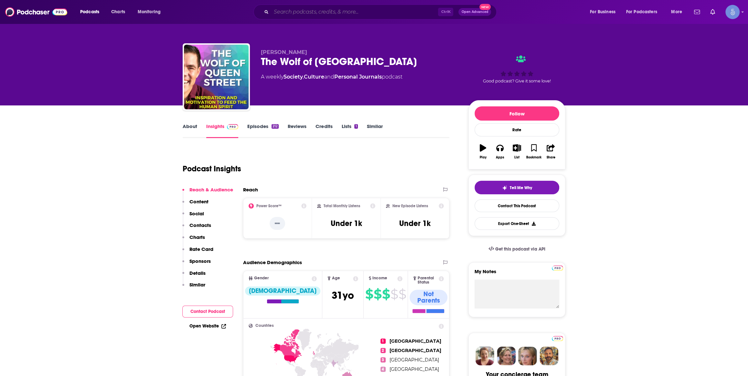
click at [335, 14] on input "Search podcasts, credits, & more..." at bounding box center [354, 12] width 167 height 10
paste input "Women's Stories"
type input "Women's Stories"
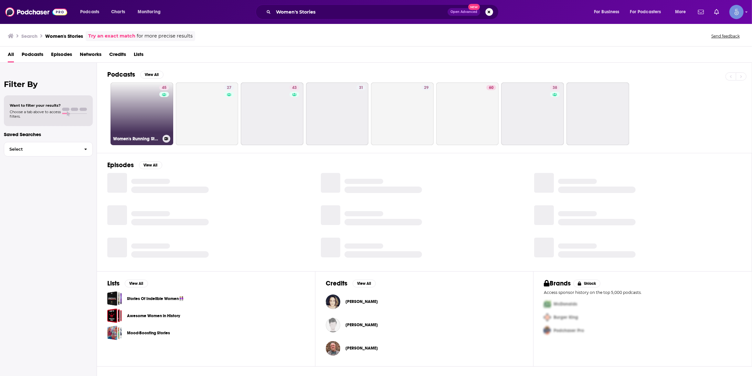
click at [138, 107] on link "45 Women's Running Stories" at bounding box center [141, 113] width 63 height 63
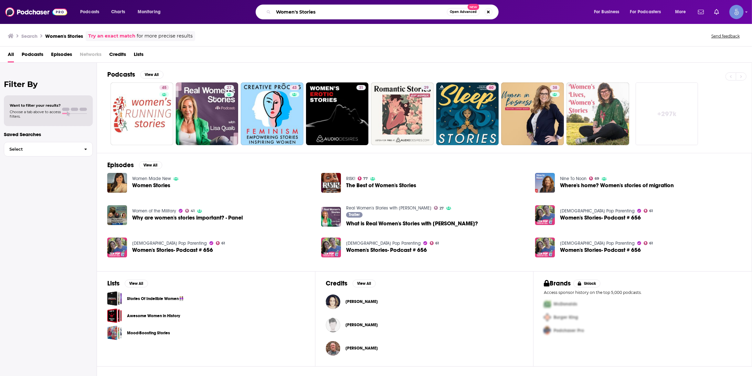
click at [327, 9] on input "Women's Stories" at bounding box center [359, 12] width 173 height 10
click at [323, 14] on input "Women's Stories" at bounding box center [359, 12] width 173 height 10
paste input "The Audacious Living Podcast"
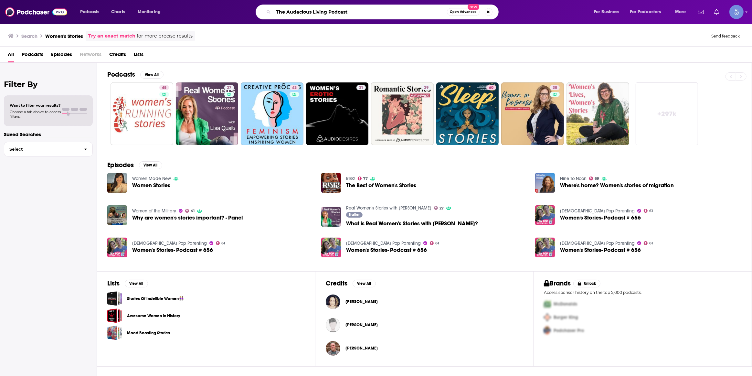
type input "The Audacious Living Podcast"
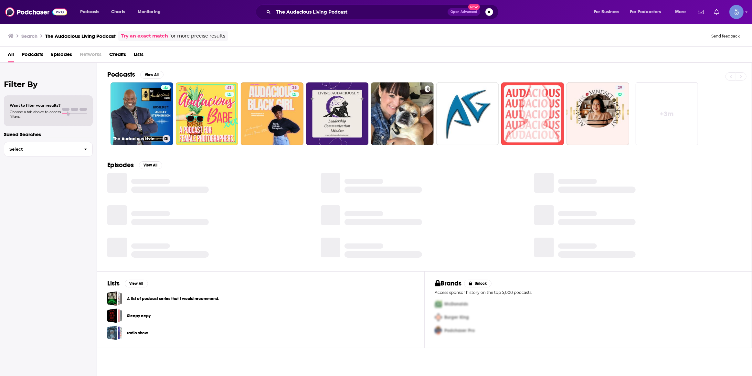
click at [159, 108] on link "The Audacious Living Podcast" at bounding box center [141, 113] width 63 height 63
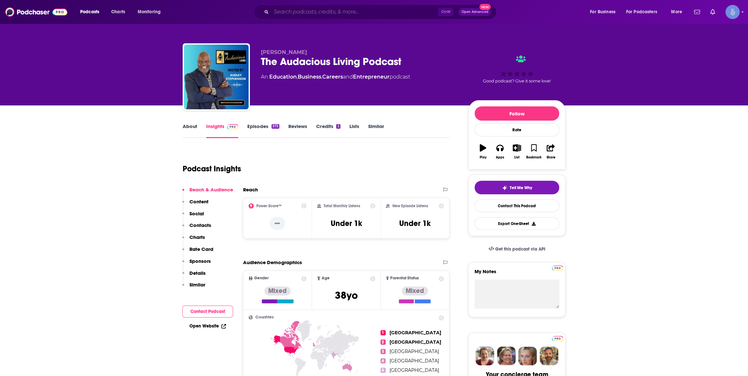
click at [337, 14] on input "Search podcasts, credits, & more..." at bounding box center [354, 12] width 167 height 10
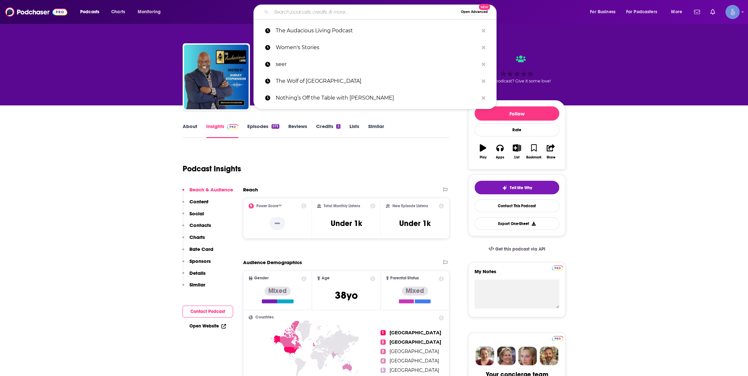
paste input "R.E.S.T. With [US_STATE][PERSON_NAME]"
type input "R.E.S.T. With [US_STATE][PERSON_NAME]"
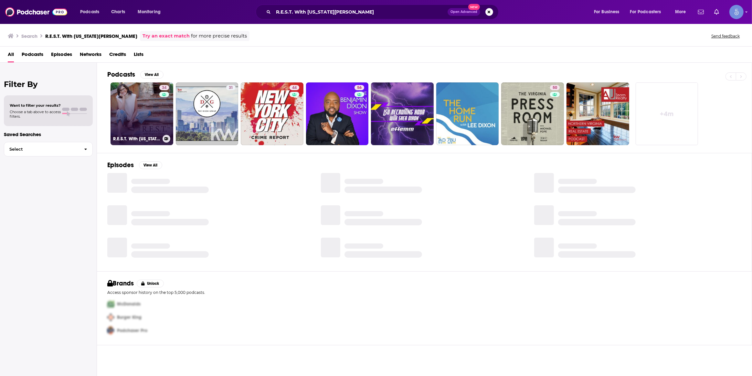
click at [146, 110] on link "34 R.E.S.T. With [US_STATE][PERSON_NAME]" at bounding box center [141, 113] width 63 height 63
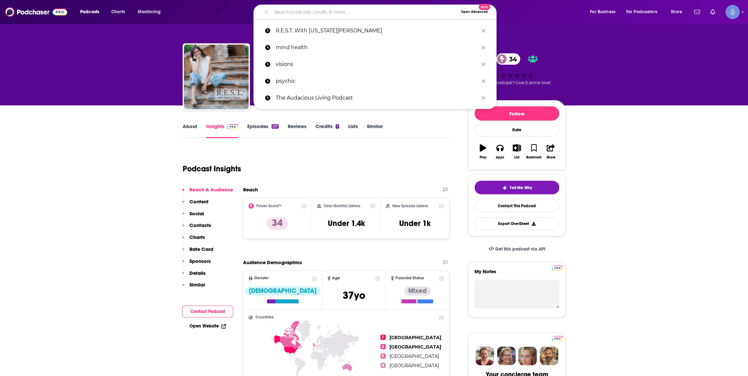
click at [318, 8] on input "Search podcasts, credits, & more..." at bounding box center [364, 12] width 186 height 10
paste input "With Gratitude, [PERSON_NAME]"
type input "With Gratitude, [PERSON_NAME]"
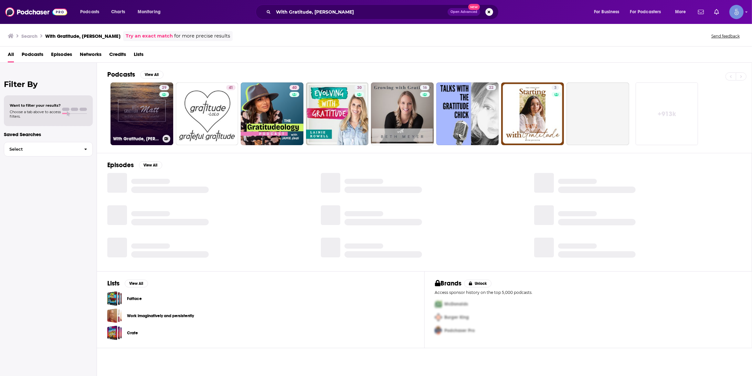
click at [160, 128] on div "29" at bounding box center [164, 110] width 11 height 50
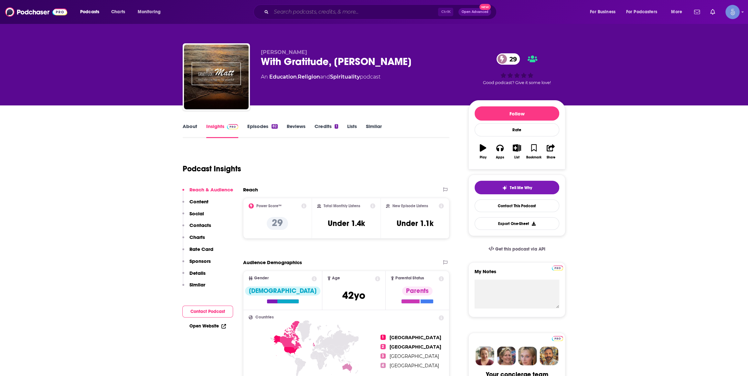
click at [323, 9] on input "Search podcasts, credits, & more..." at bounding box center [354, 12] width 167 height 10
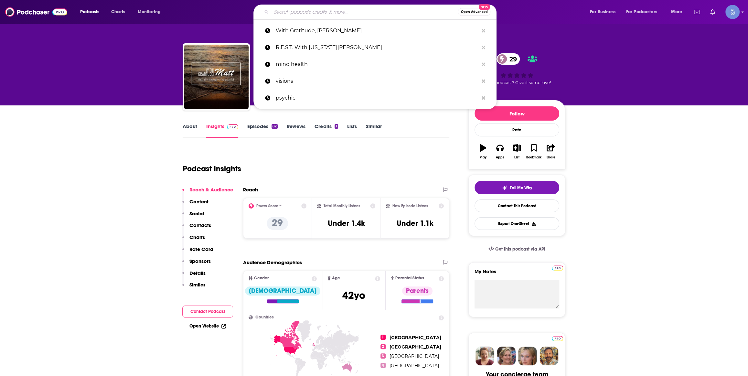
paste input "LFG Energy Podcast"
type input "LFG Energy Podcast"
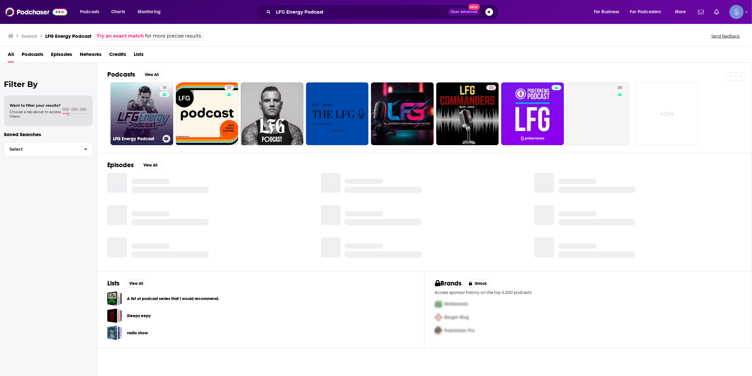
click at [163, 118] on div "18" at bounding box center [165, 110] width 11 height 50
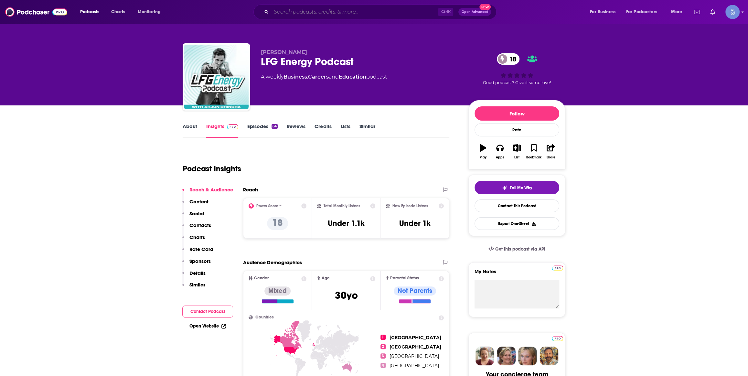
click at [310, 9] on input "Search podcasts, credits, & more..." at bounding box center [354, 12] width 167 height 10
paste input "Matrix Dialogues"
type input "Matrix Dialogues"
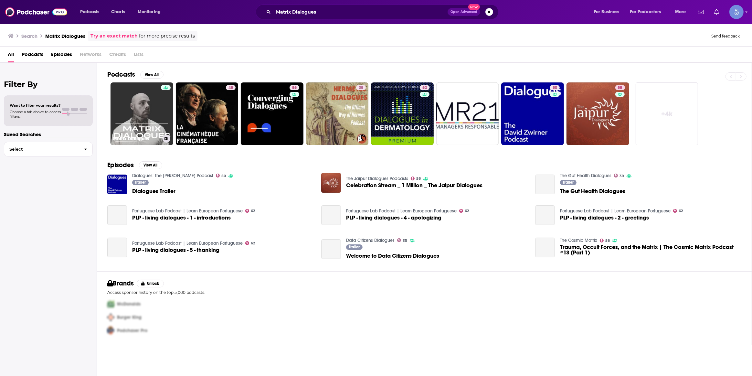
click at [150, 116] on link "Matrix Dialogues" at bounding box center [141, 113] width 63 height 63
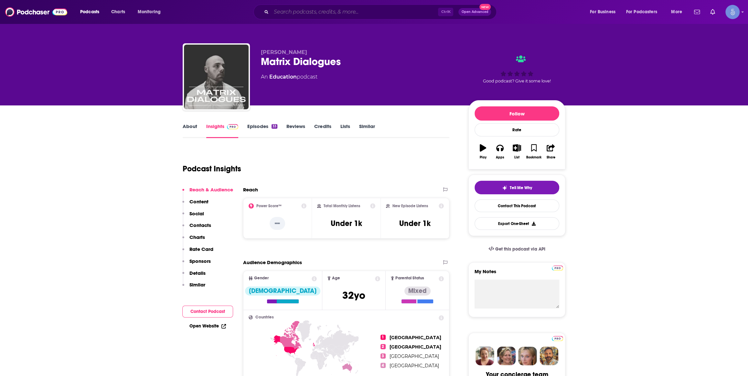
click at [306, 12] on input "Search podcasts, credits, & more..." at bounding box center [354, 12] width 167 height 10
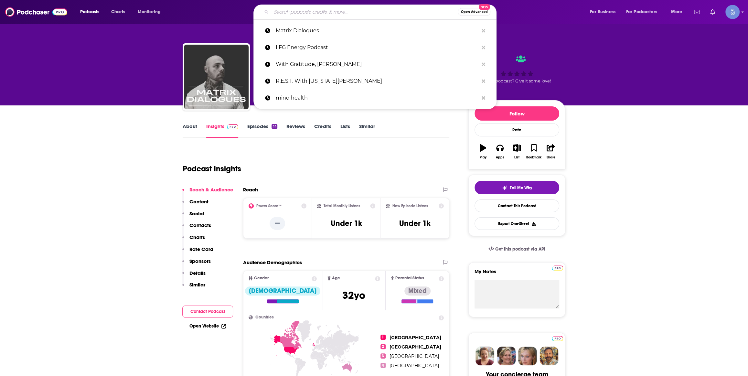
paste input "Long Shot Leaders with [PERSON_NAME]"
type input "Long Shot Leaders with [PERSON_NAME]"
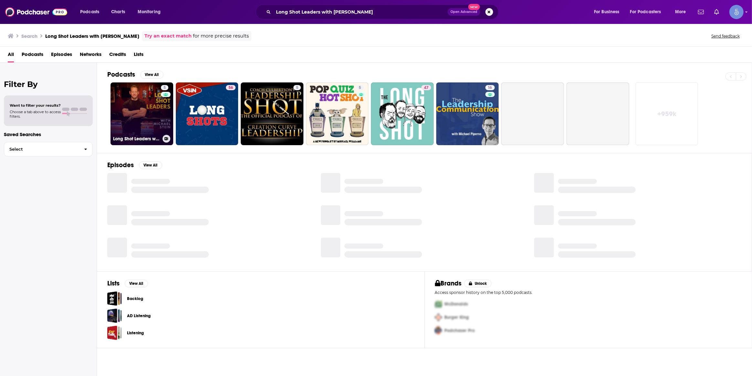
click at [161, 112] on div "5" at bounding box center [166, 110] width 10 height 50
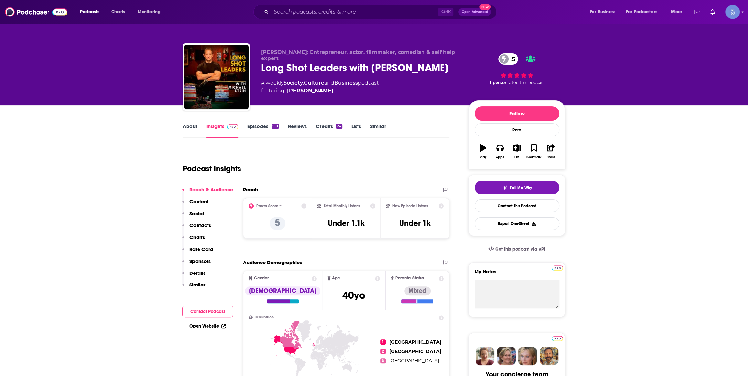
click at [255, 68] on div "[PERSON_NAME]: Entrepreneur, actor, filmmaker, comedian & self help expert Long…" at bounding box center [374, 78] width 382 height 70
click at [358, 16] on input "Search podcasts, credits, & more..." at bounding box center [354, 12] width 167 height 10
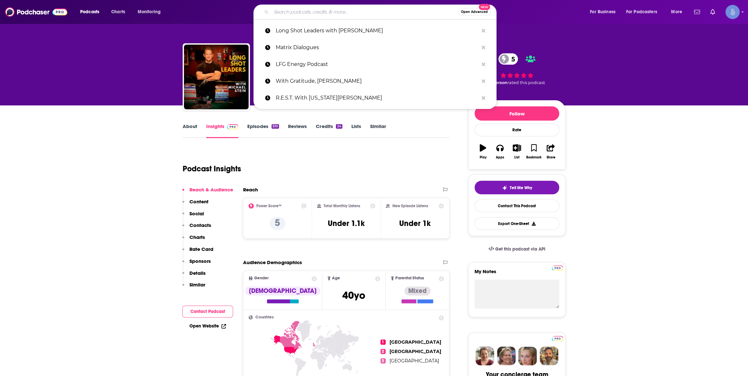
paste input "[URL][DOMAIN_NAME]"
type input "[URL][DOMAIN_NAME]"
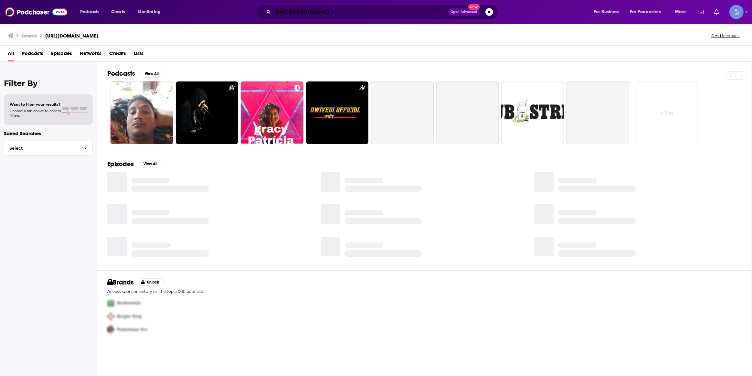
click at [358, 16] on input "[URL][DOMAIN_NAME]" at bounding box center [360, 12] width 174 height 10
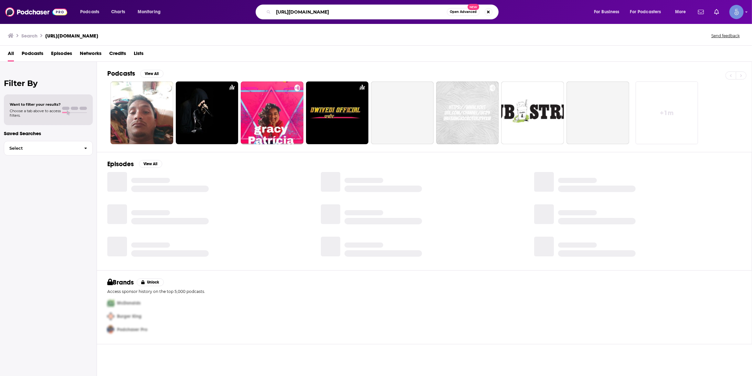
click at [358, 16] on input "[URL][DOMAIN_NAME]" at bounding box center [359, 12] width 173 height 10
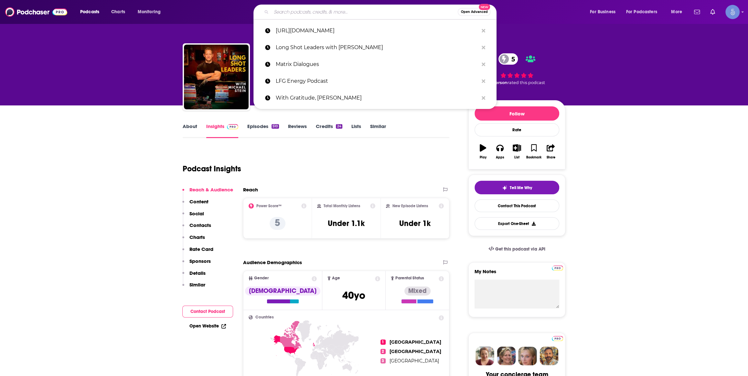
click at [338, 7] on input "Search podcasts, credits, & more..." at bounding box center [364, 12] width 186 height 10
